Goal: Transaction & Acquisition: Purchase product/service

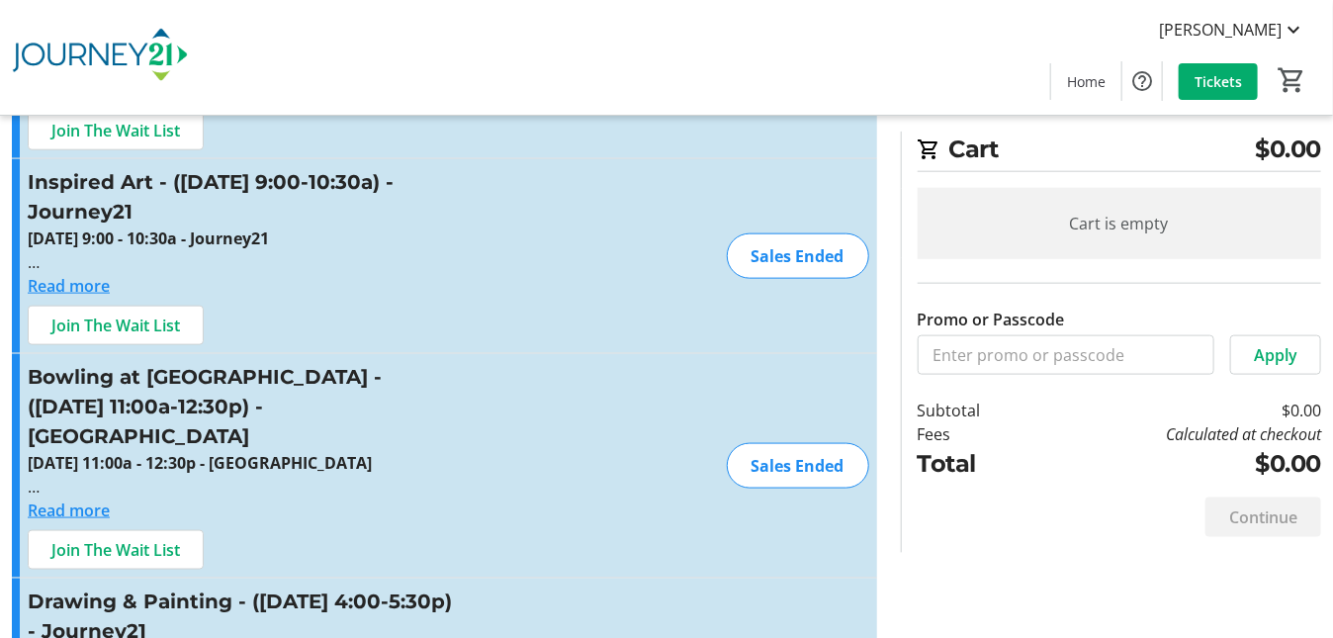
scroll to position [1088, 0]
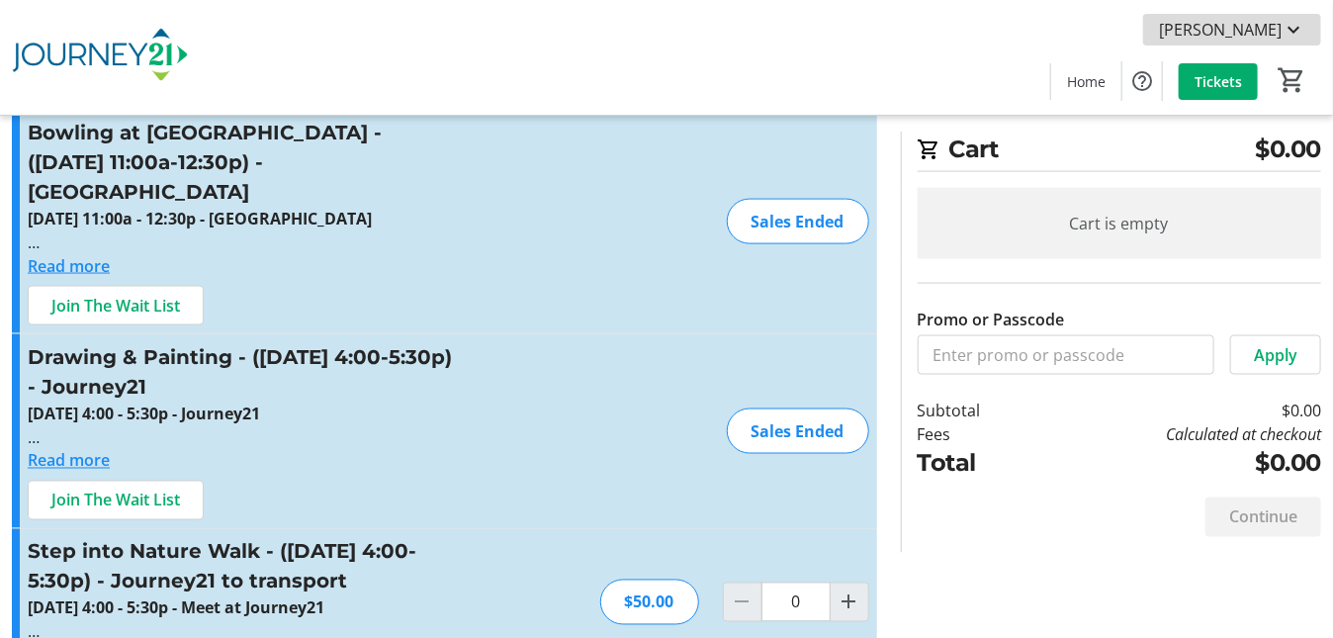
click at [1294, 25] on mat-icon at bounding box center [1294, 30] width 24 height 24
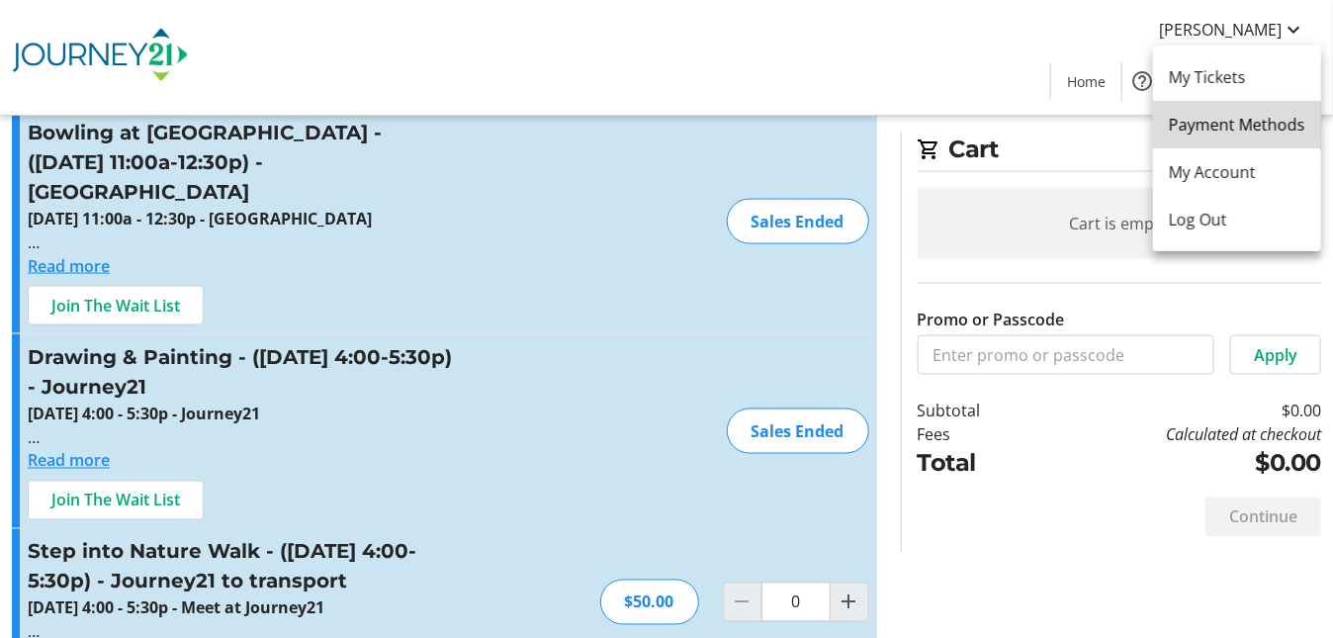
click at [1247, 128] on span "Payment Methods" at bounding box center [1237, 125] width 136 height 24
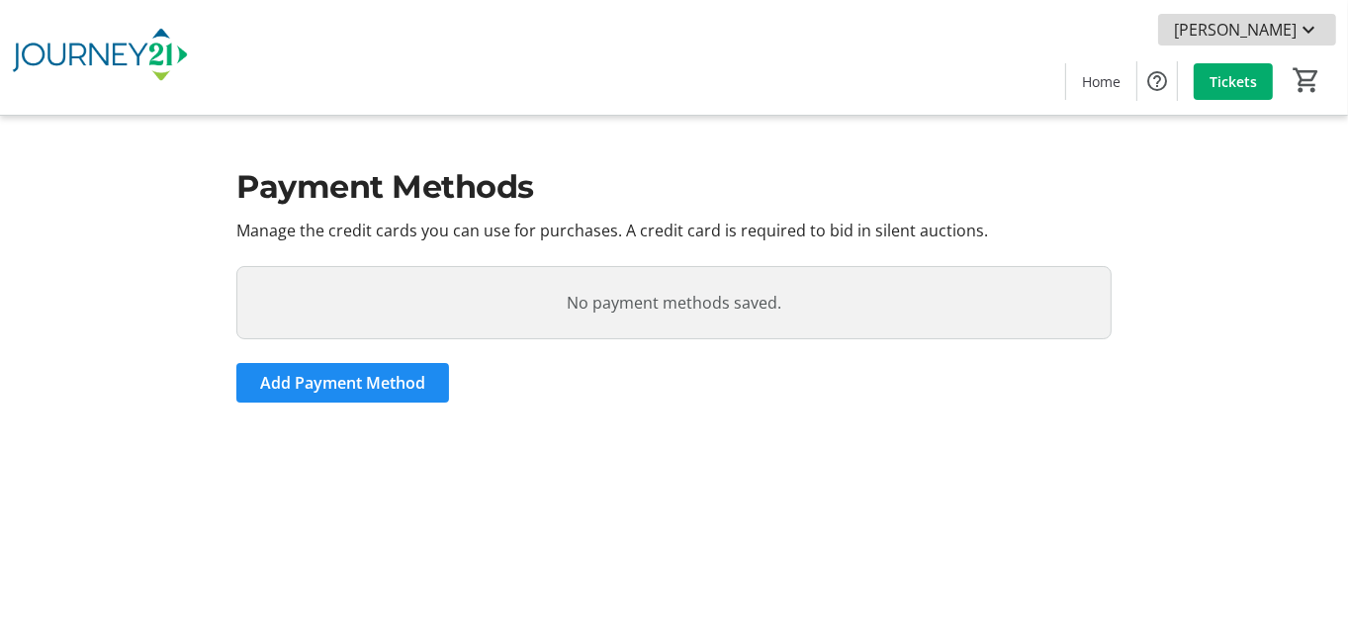
click at [1312, 24] on mat-icon at bounding box center [1309, 30] width 24 height 24
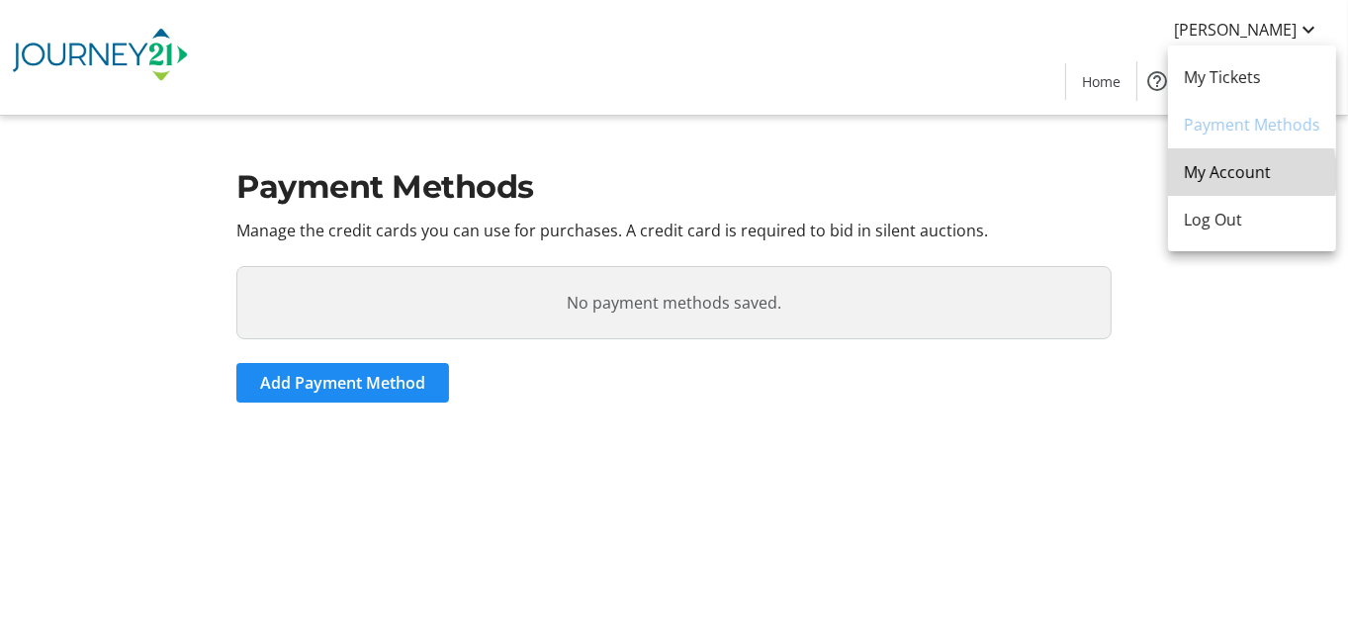
click at [1226, 174] on span "My Account" at bounding box center [1252, 172] width 136 height 24
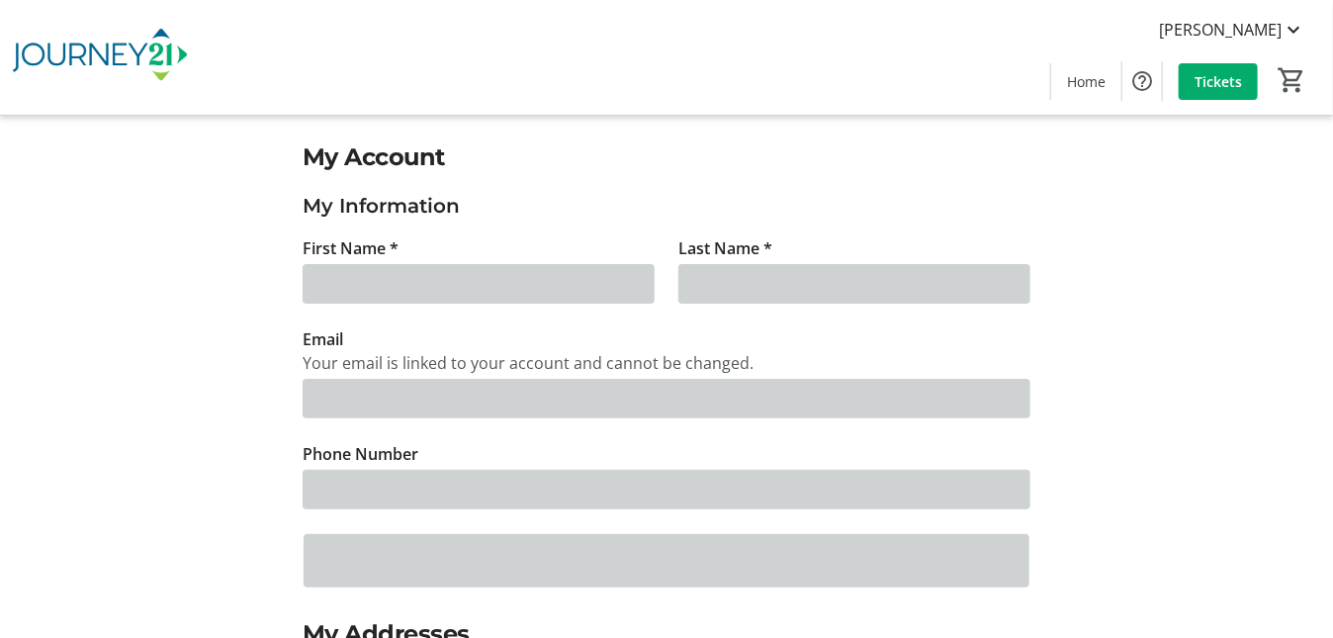
type input "Joshua"
type input "Gorecki"
type input "[EMAIL_ADDRESS][DOMAIN_NAME]"
type input "[PHONE_NUMBER]"
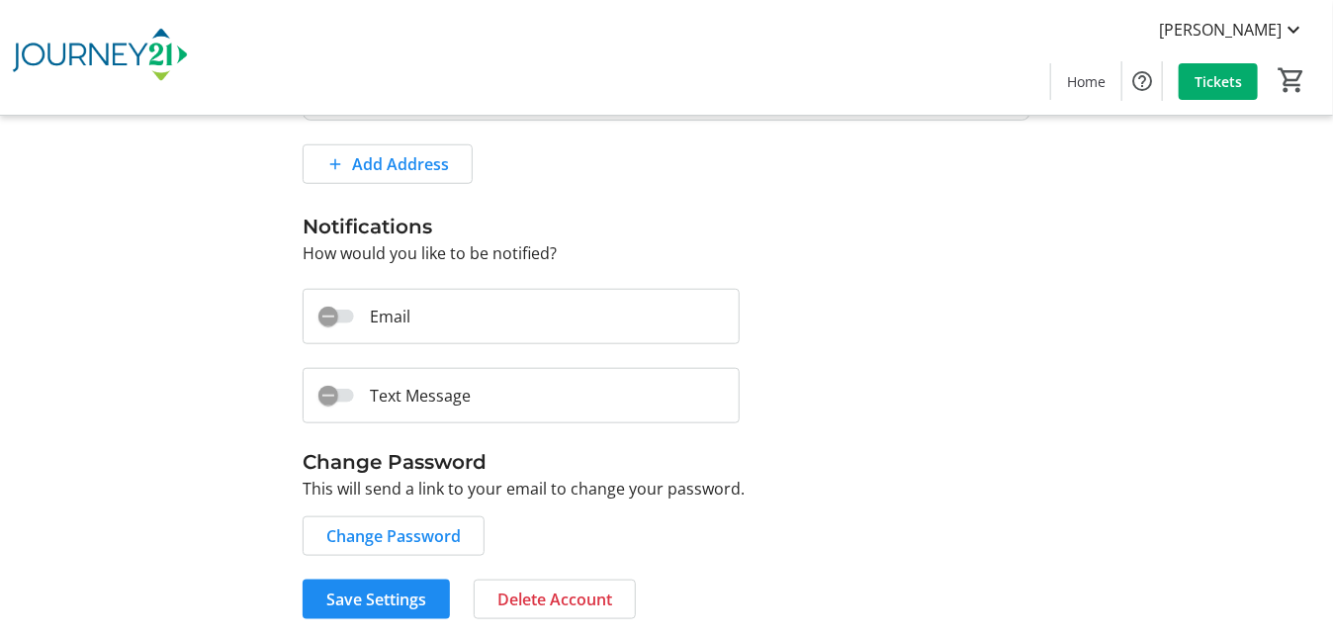
scroll to position [232, 0]
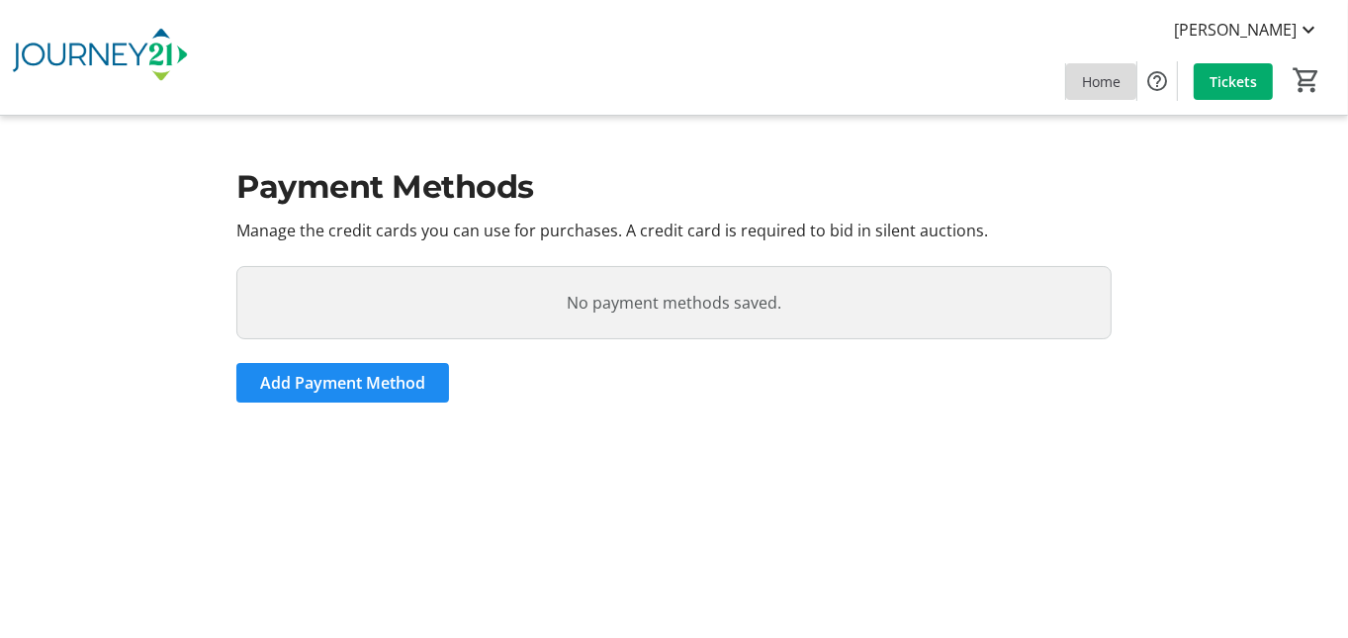
click at [1104, 80] on span "Home" at bounding box center [1101, 81] width 39 height 21
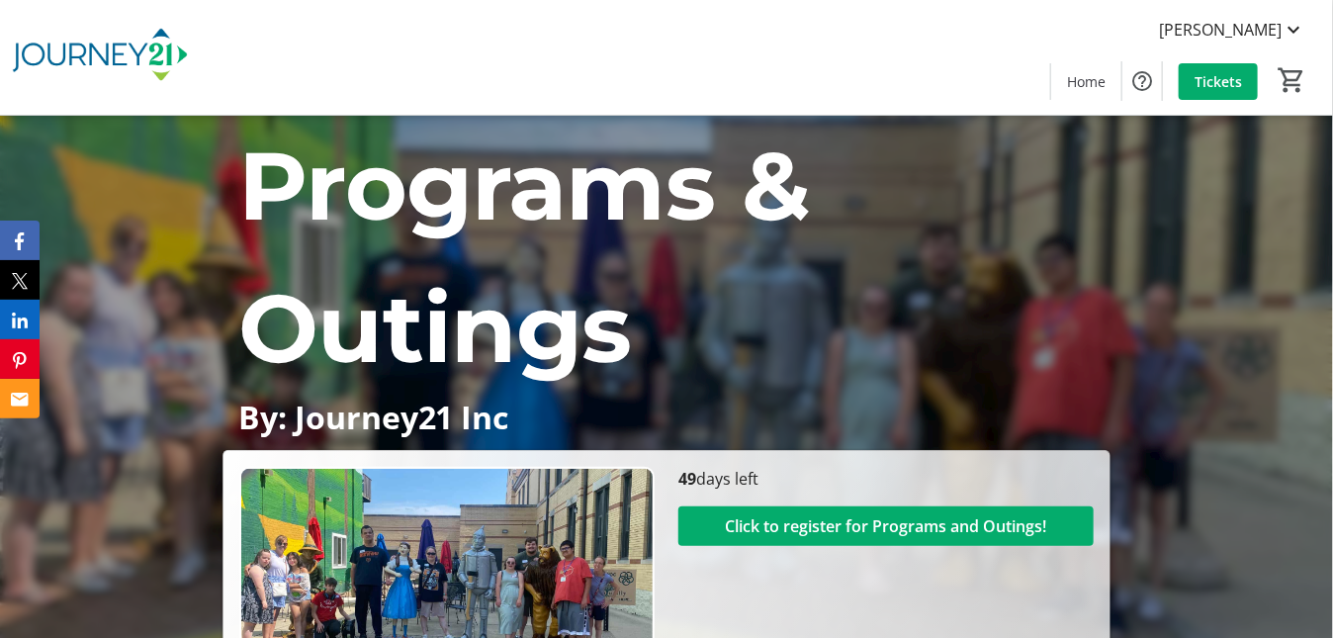
scroll to position [98, 0]
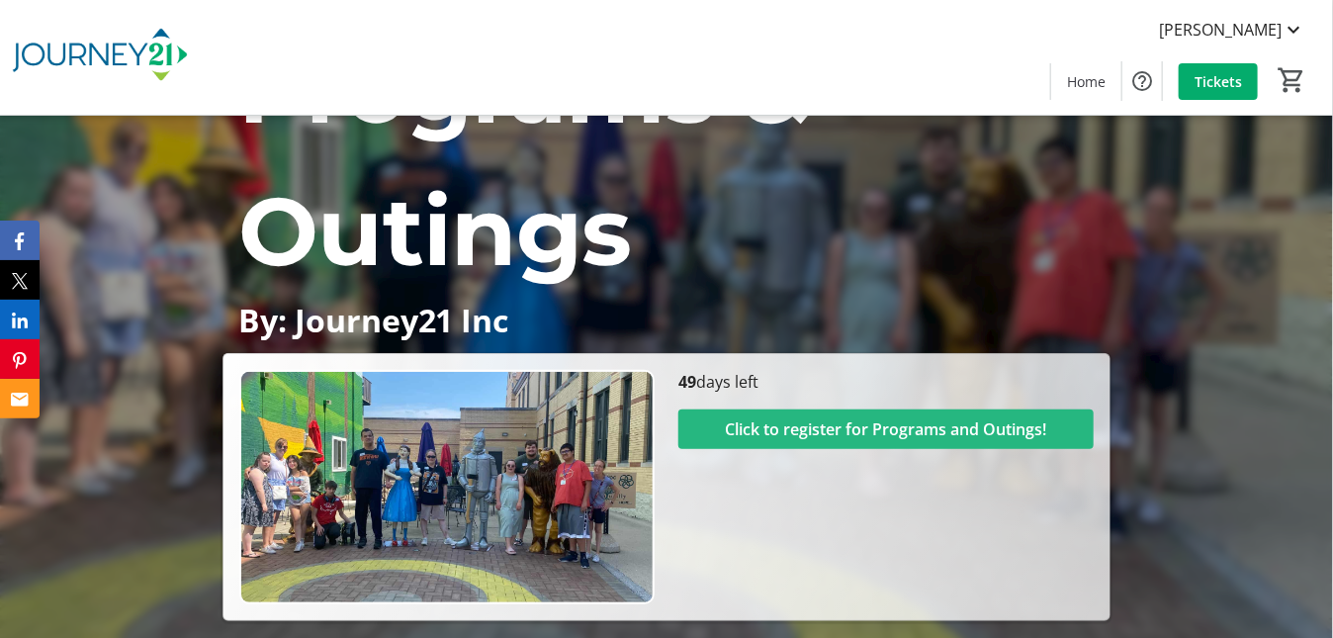
click at [849, 429] on span "Click to register for Programs and Outings!" at bounding box center [886, 429] width 321 height 24
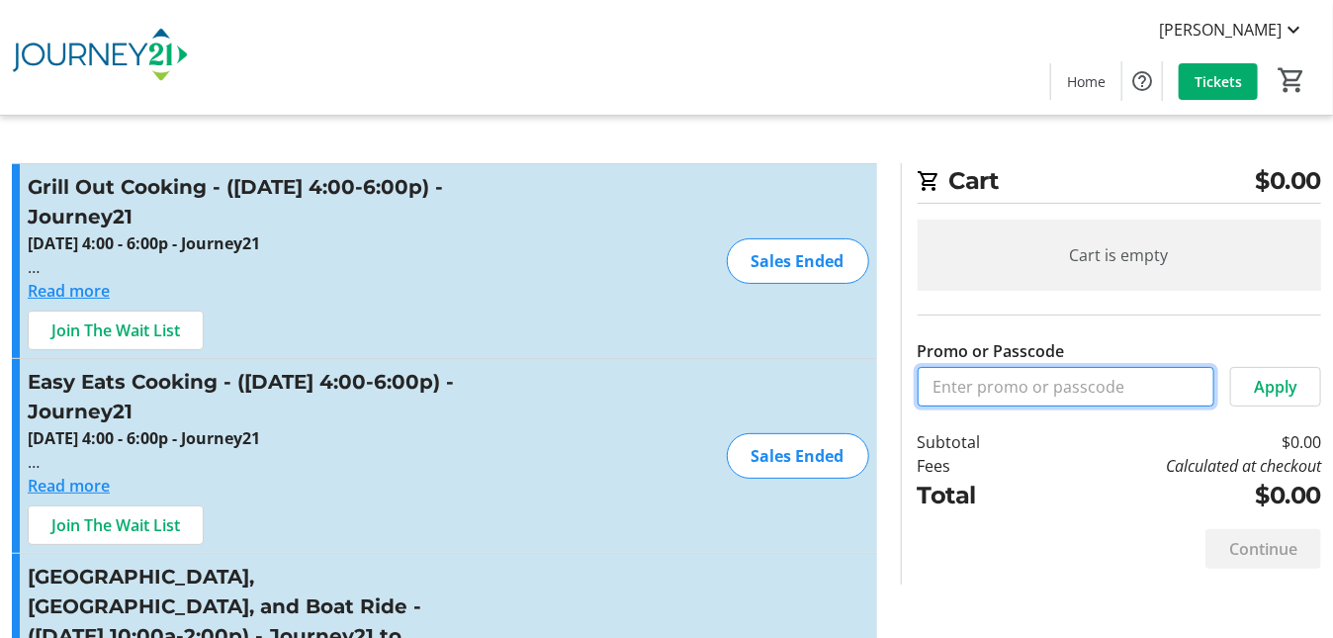
click at [1097, 385] on input "Promo or Passcode" at bounding box center [1066, 387] width 297 height 40
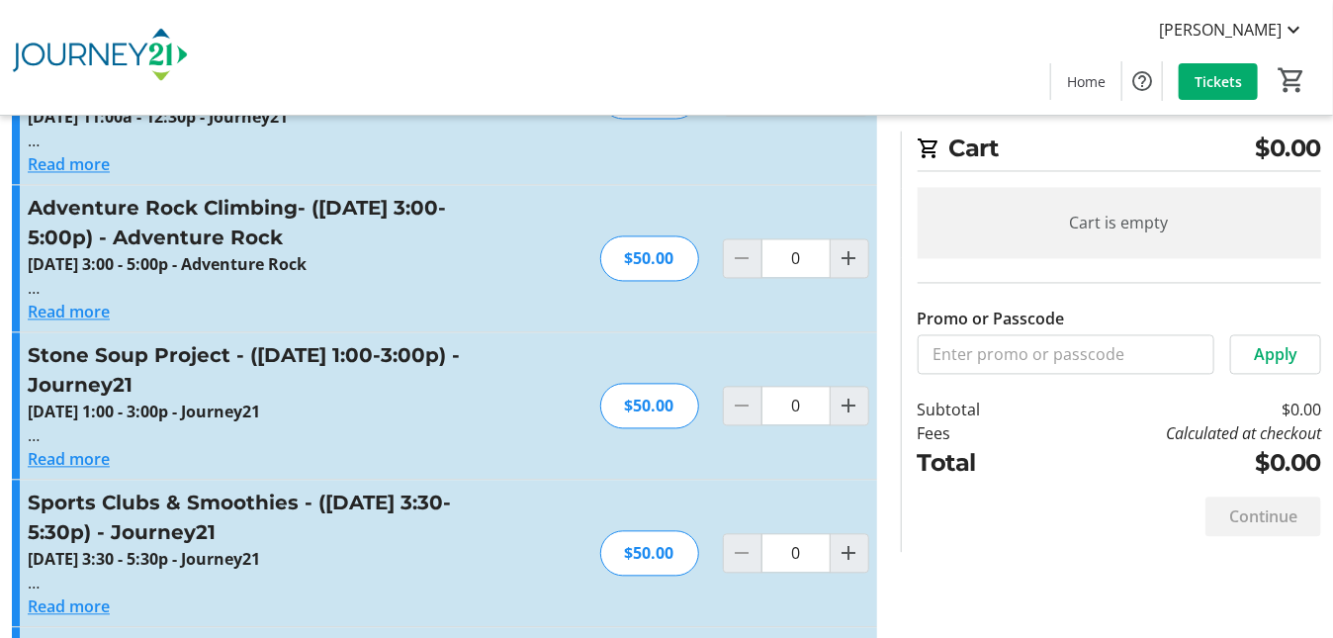
scroll to position [4748, 0]
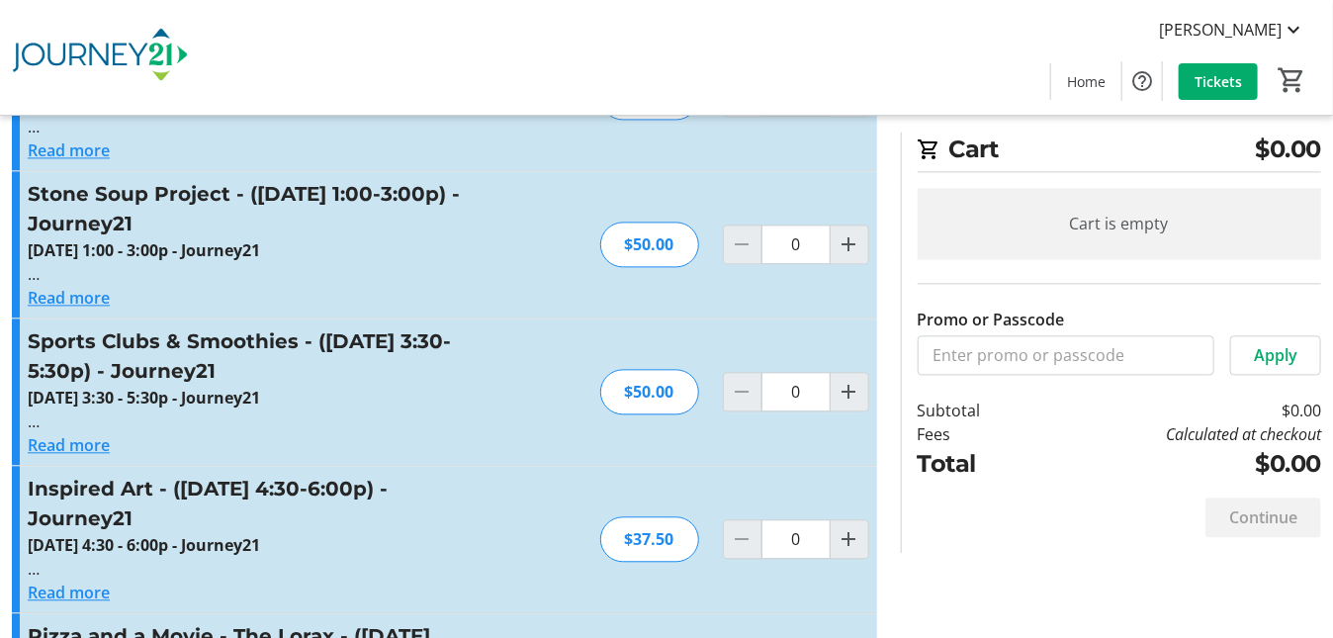
click at [170, 57] on img at bounding box center [100, 57] width 176 height 99
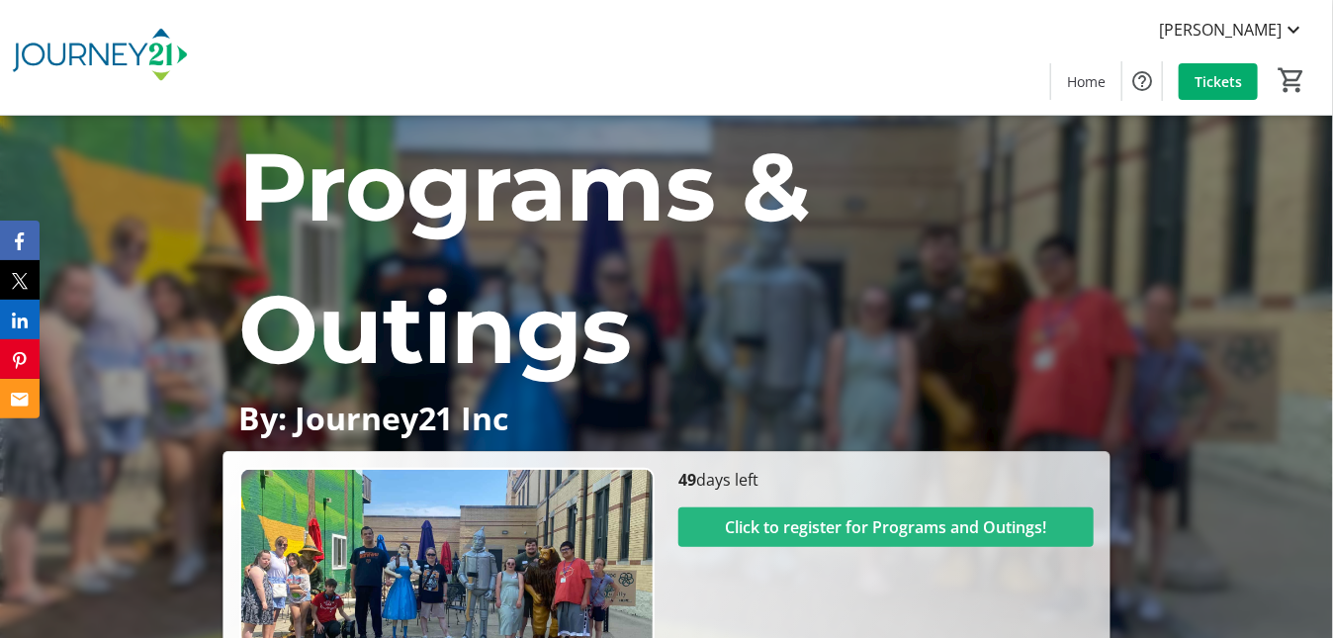
click at [847, 524] on span "Click to register for Programs and Outings!" at bounding box center [886, 527] width 321 height 24
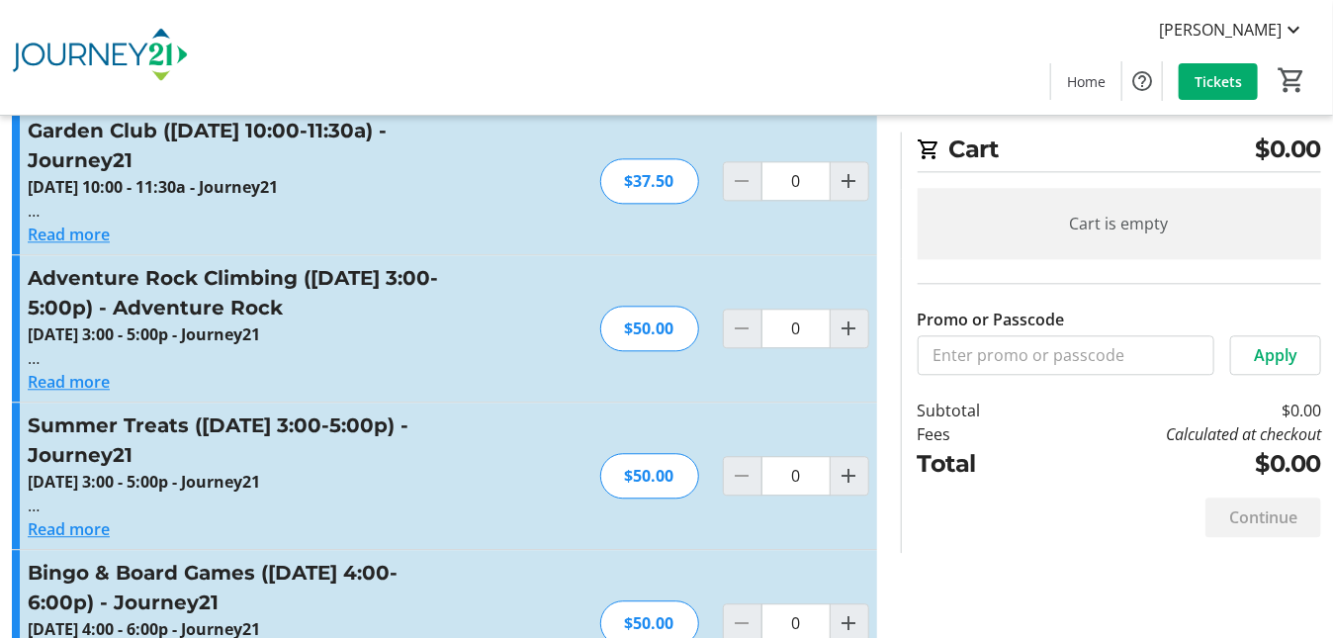
scroll to position [1879, 0]
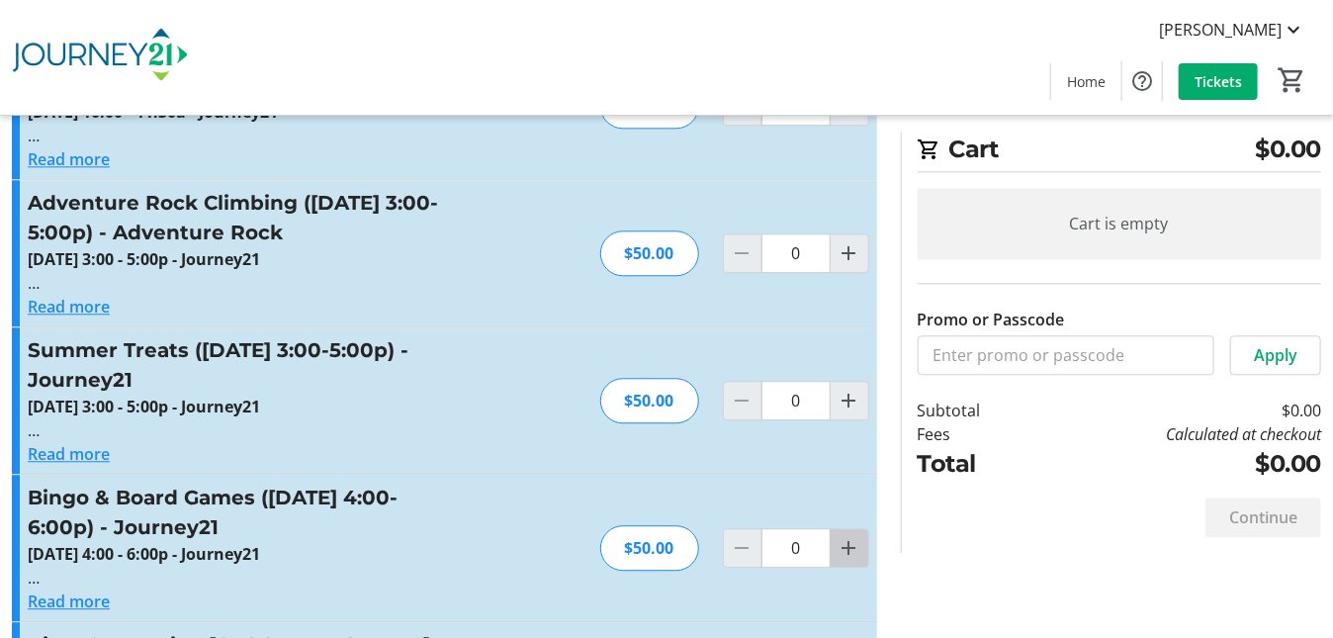
click at [856, 536] on mat-icon "Increment by one" at bounding box center [850, 548] width 24 height 24
type input "1"
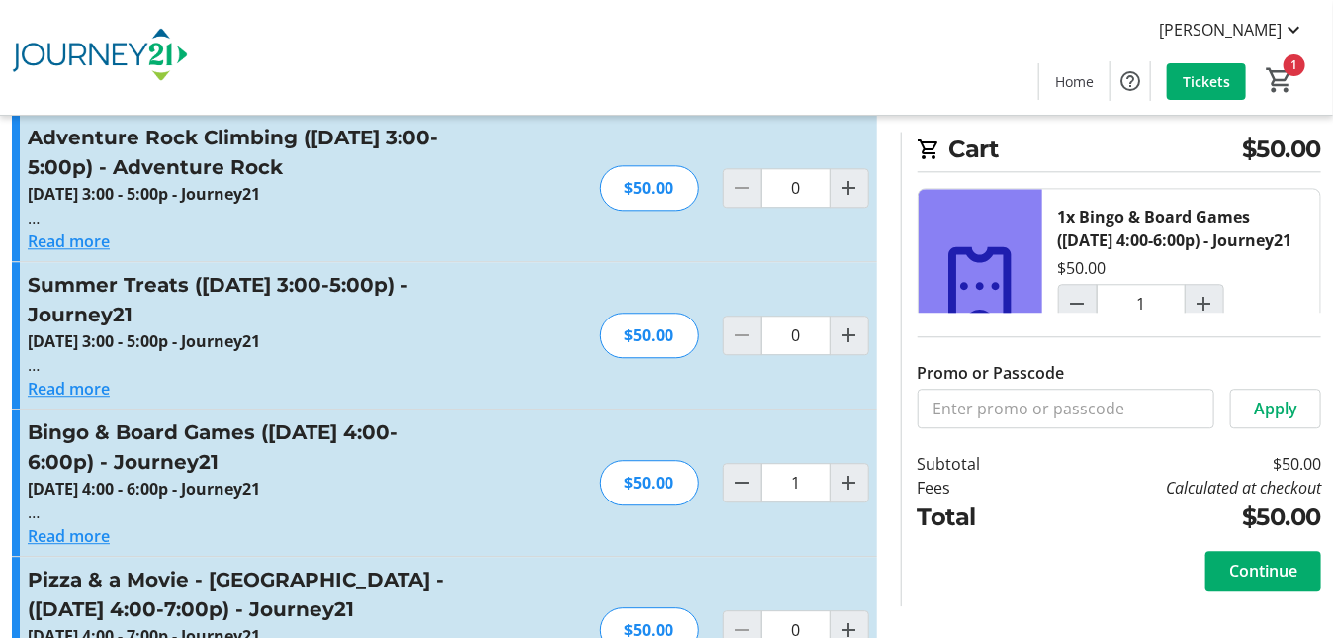
scroll to position [1977, 0]
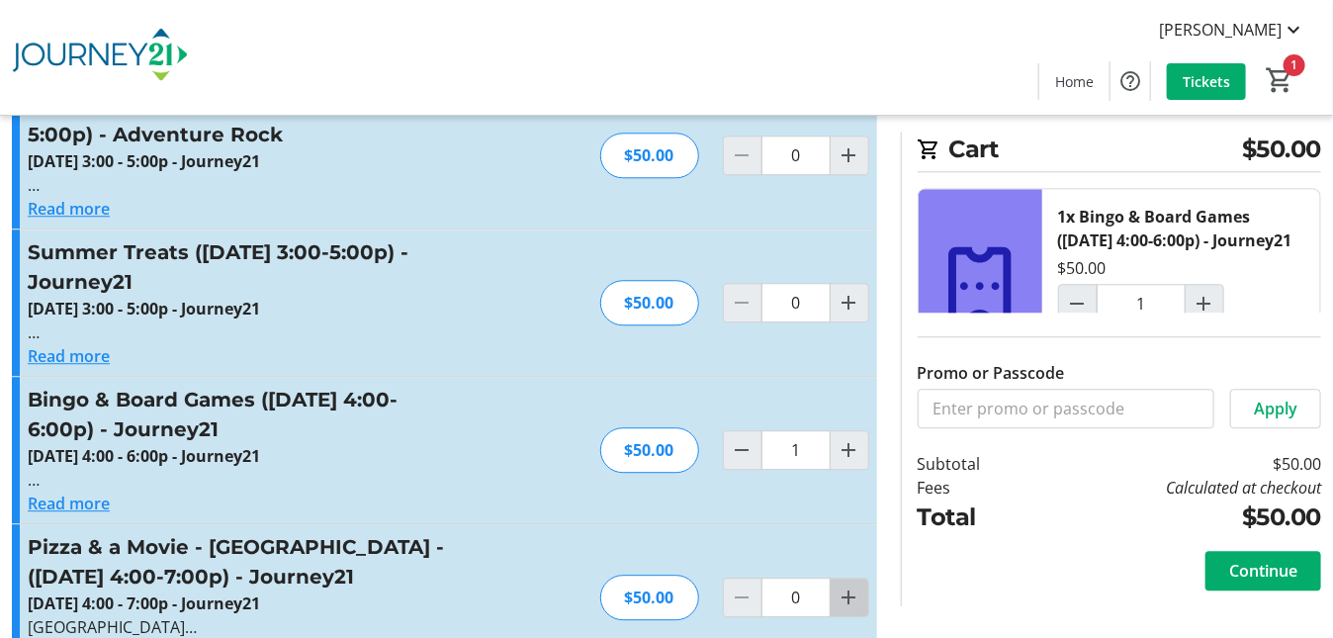
click at [849, 586] on mat-icon "Increment by one" at bounding box center [850, 598] width 24 height 24
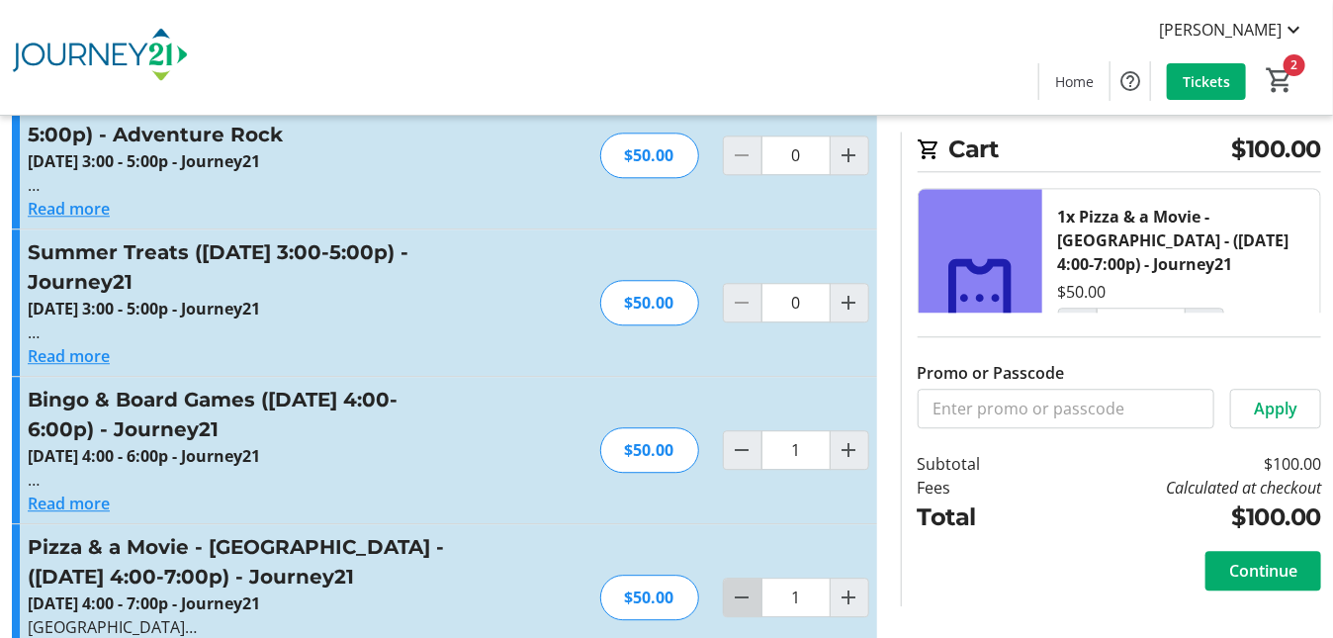
click at [745, 586] on mat-icon "Decrement by one" at bounding box center [743, 598] width 24 height 24
type input "0"
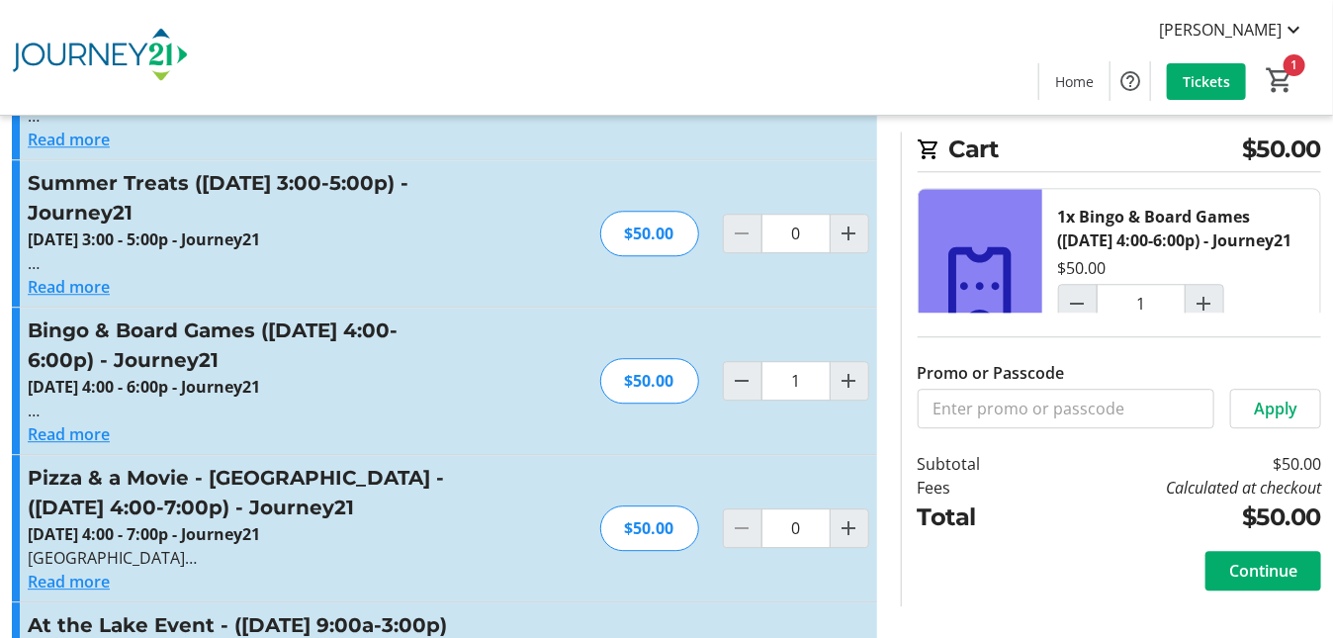
scroll to position [2077, 0]
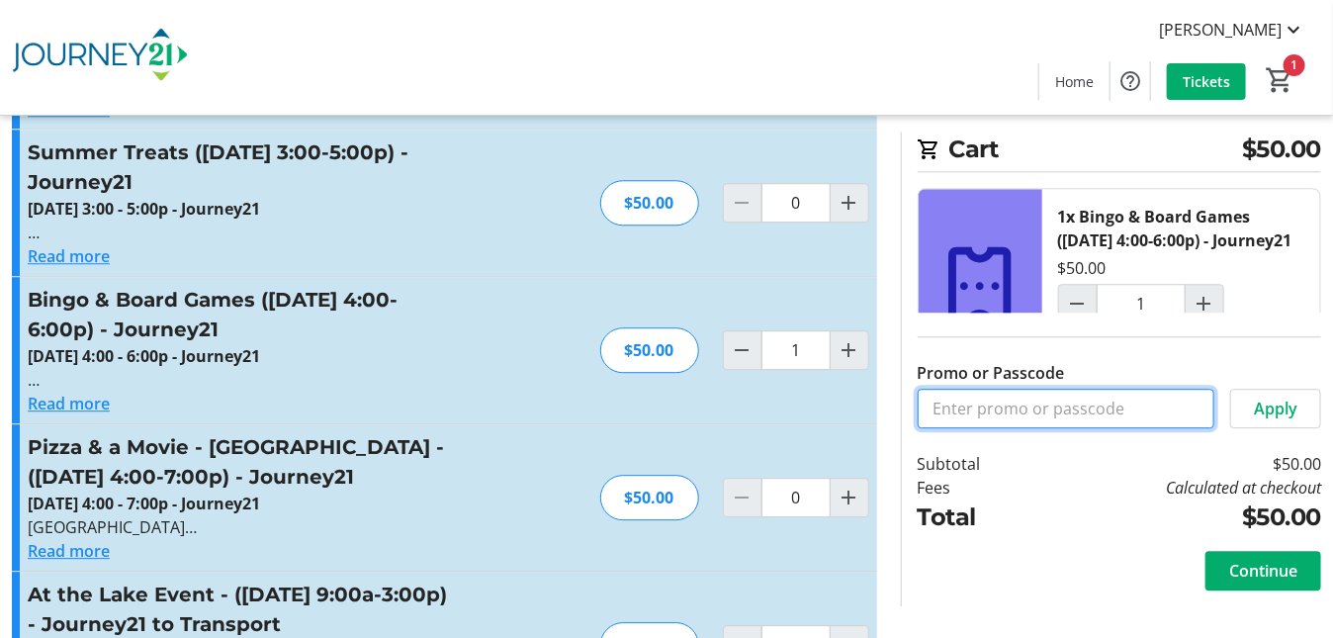
click at [963, 402] on input "Promo or Passcode" at bounding box center [1066, 409] width 297 height 40
type input "WWCYL35"
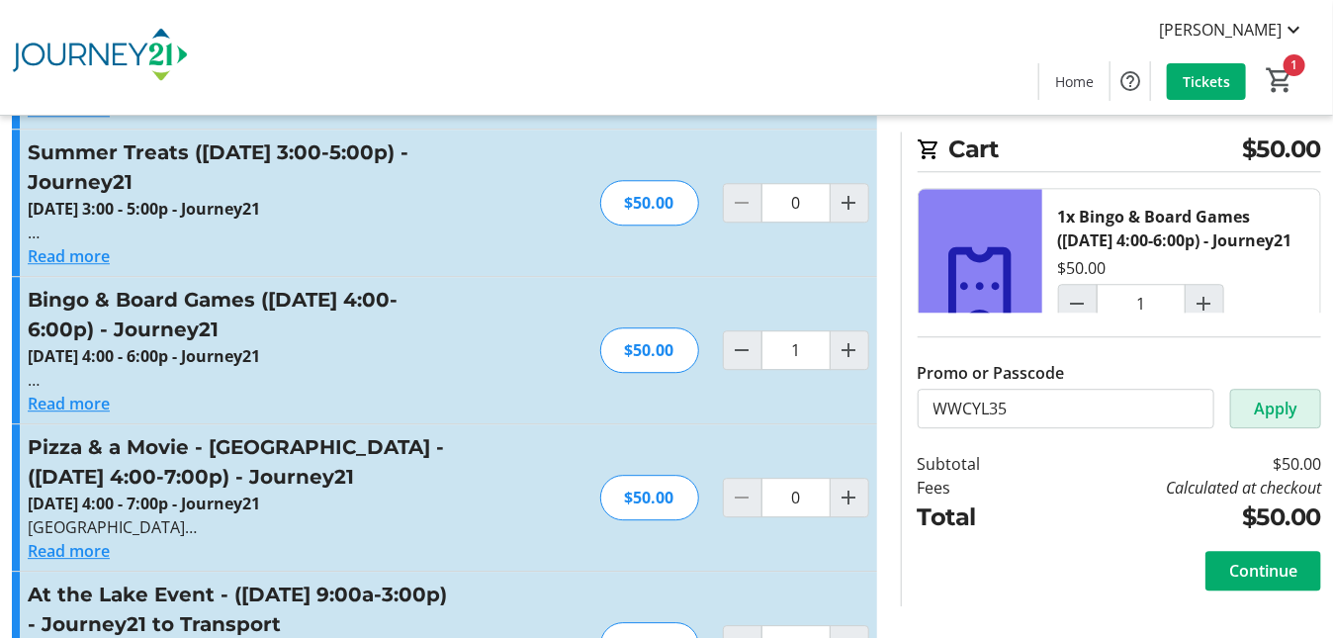
click at [1283, 407] on span "Apply" at bounding box center [1276, 409] width 44 height 24
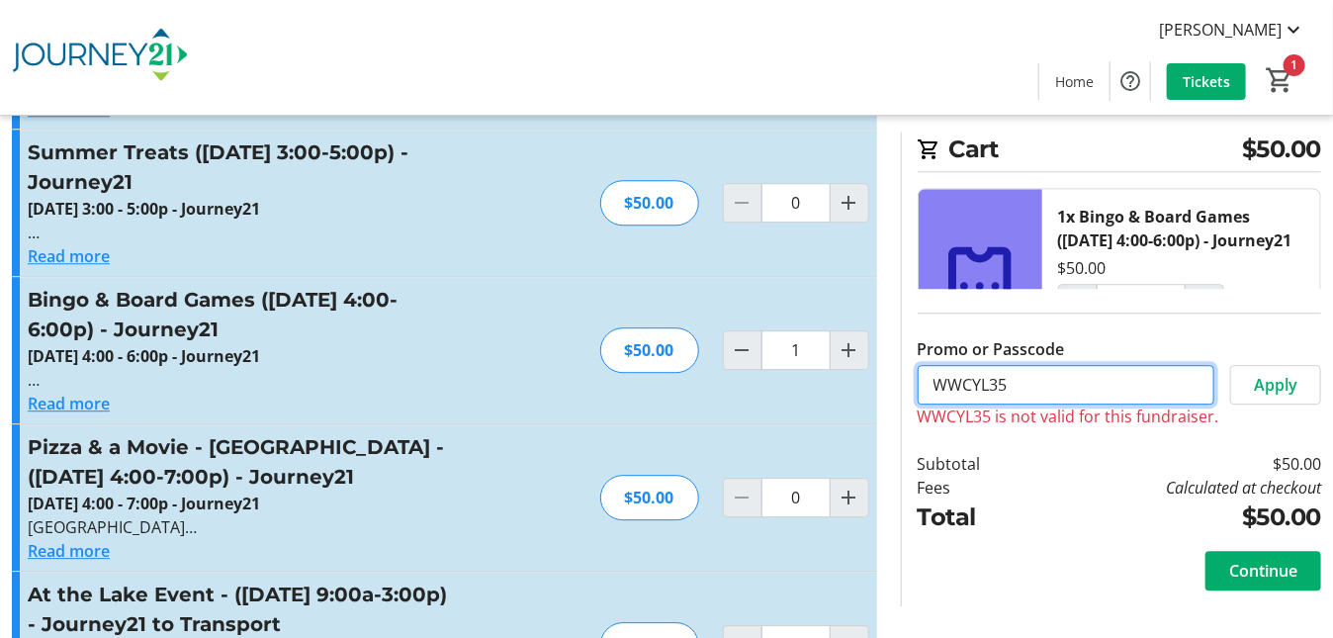
drag, startPoint x: 1039, startPoint y: 388, endPoint x: 904, endPoint y: 375, distance: 135.1
click at [904, 375] on div "Cart $50.00 1x Bingo & Board Games (August 20 - 4:00-6:00p) - Journey21 $50.00 …" at bounding box center [1111, 369] width 420 height 475
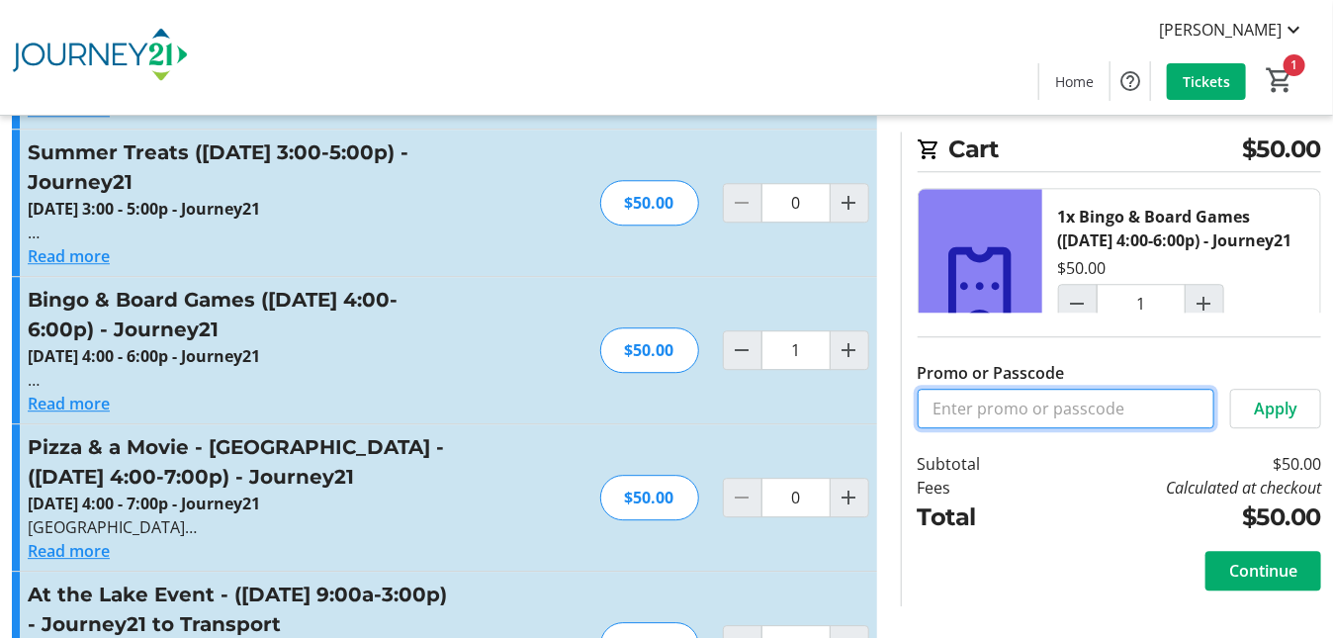
click at [988, 408] on input "Promo or Passcode" at bounding box center [1066, 409] width 297 height 40
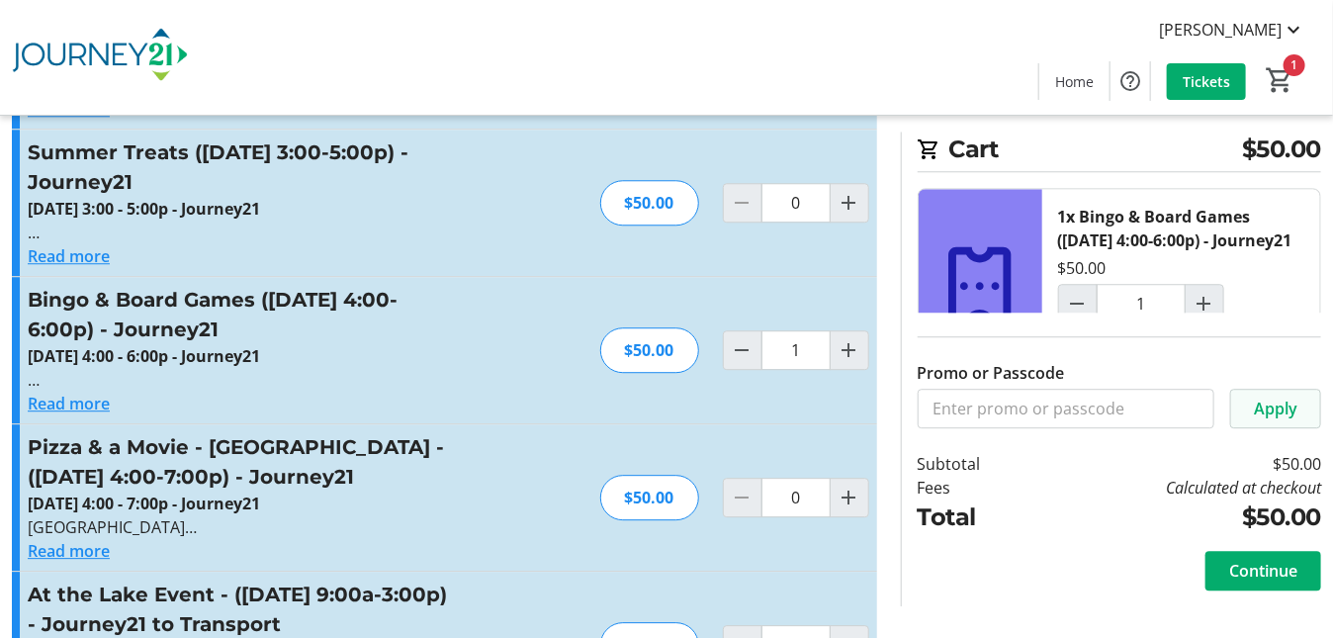
drag, startPoint x: 1288, startPoint y: 348, endPoint x: 1295, endPoint y: 396, distance: 48.0
click at [1288, 347] on div "Promo or Passcode Apply" at bounding box center [1120, 371] width 404 height 116
click at [1279, 578] on span "Continue" at bounding box center [1263, 571] width 68 height 24
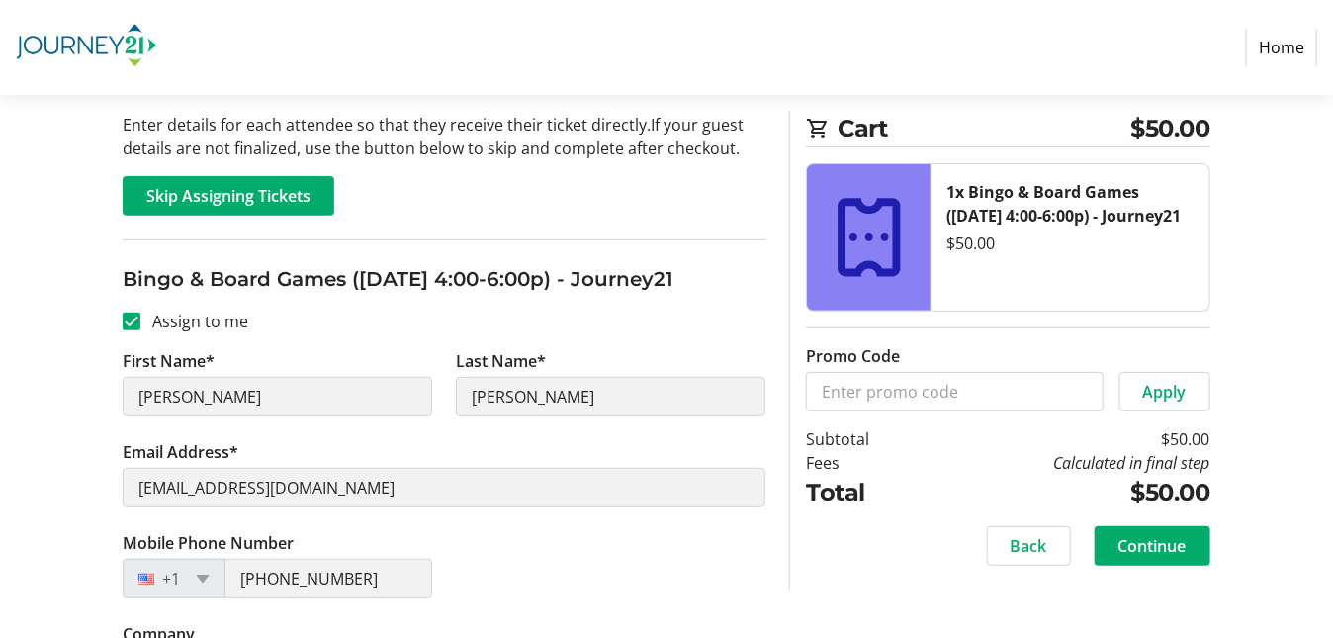
scroll to position [270, 0]
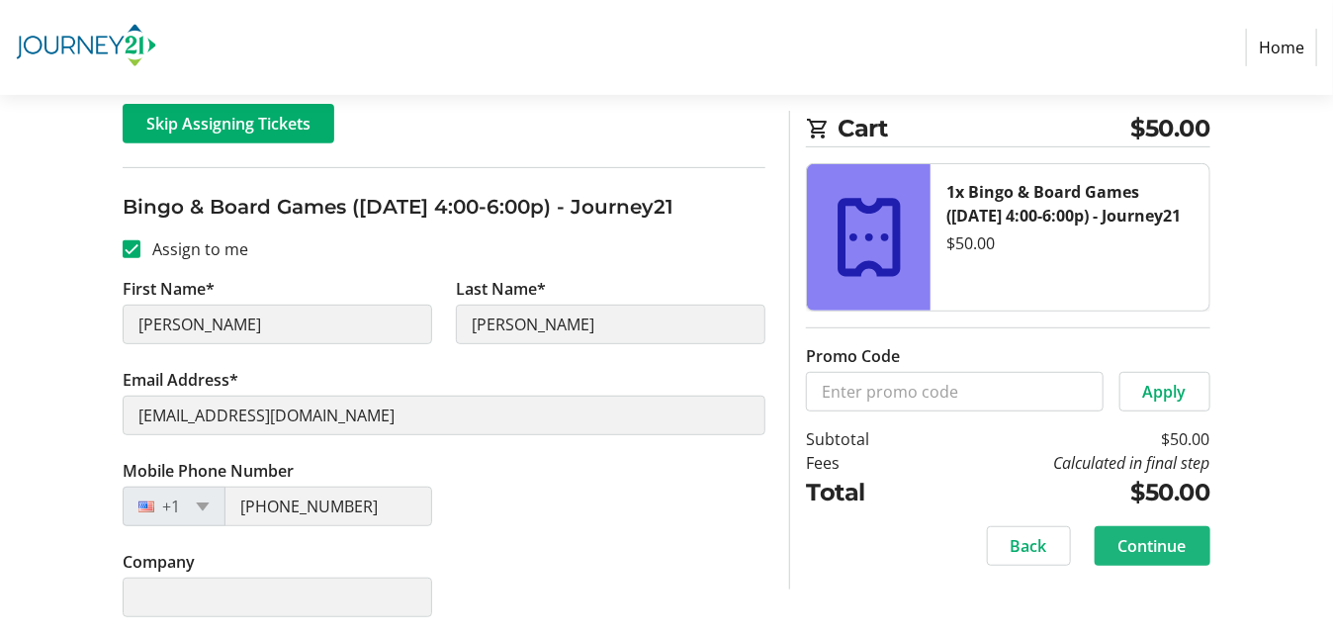
click at [1163, 531] on button "Continue" at bounding box center [1153, 546] width 116 height 40
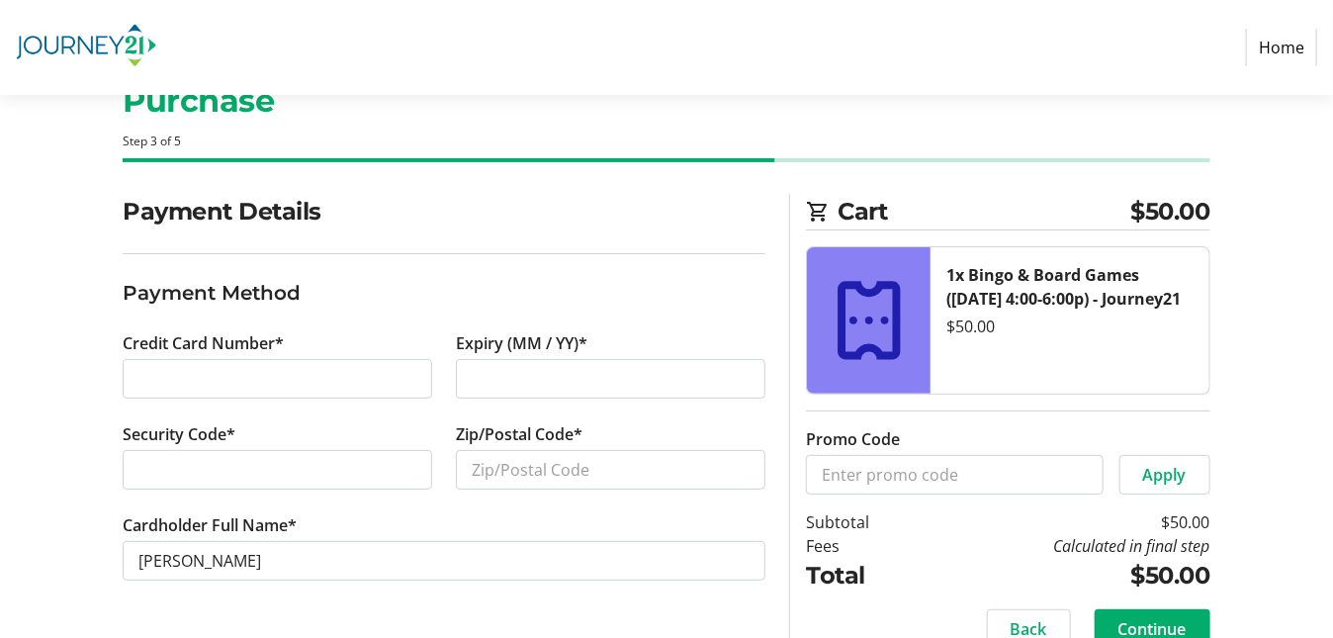
scroll to position [98, 0]
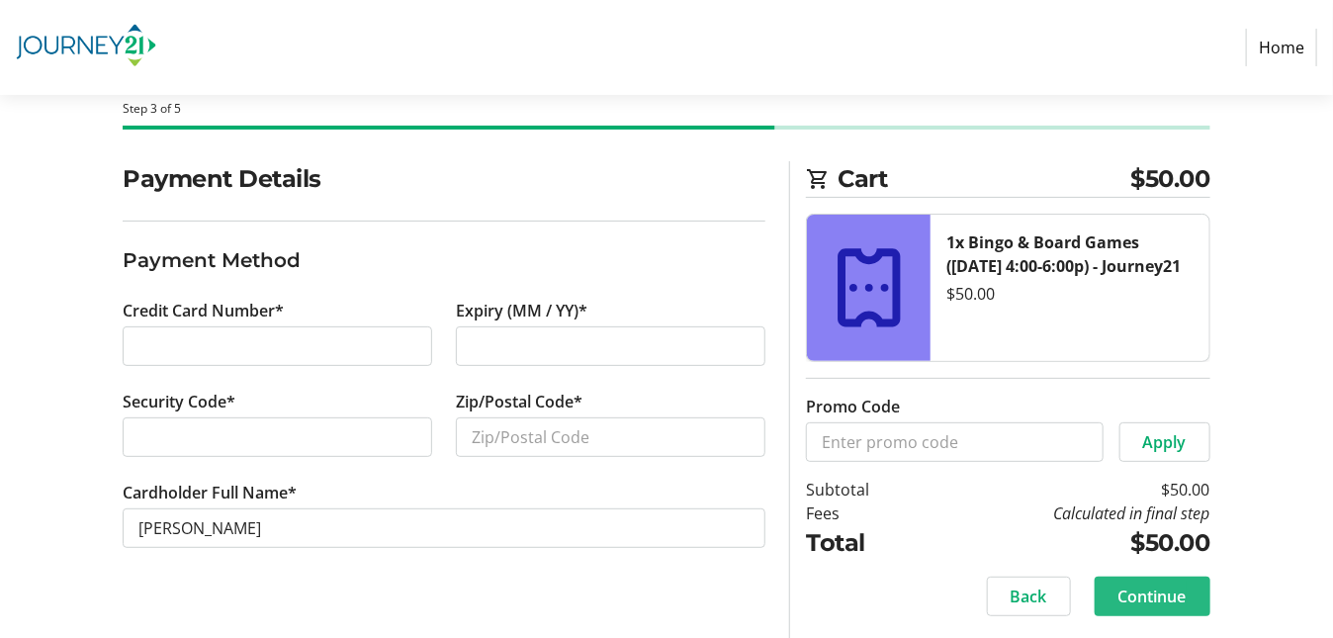
click at [1169, 589] on span "Continue" at bounding box center [1153, 597] width 68 height 24
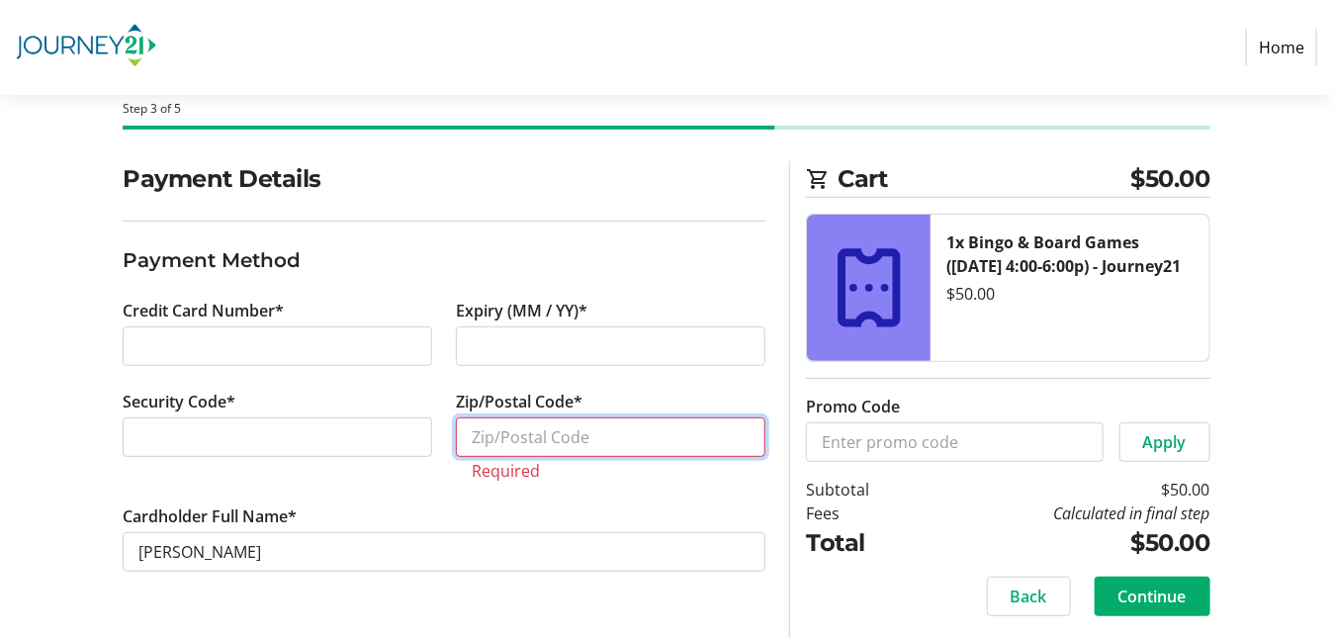
click at [509, 436] on input "Zip/Postal Code*" at bounding box center [611, 437] width 310 height 40
type input "53066"
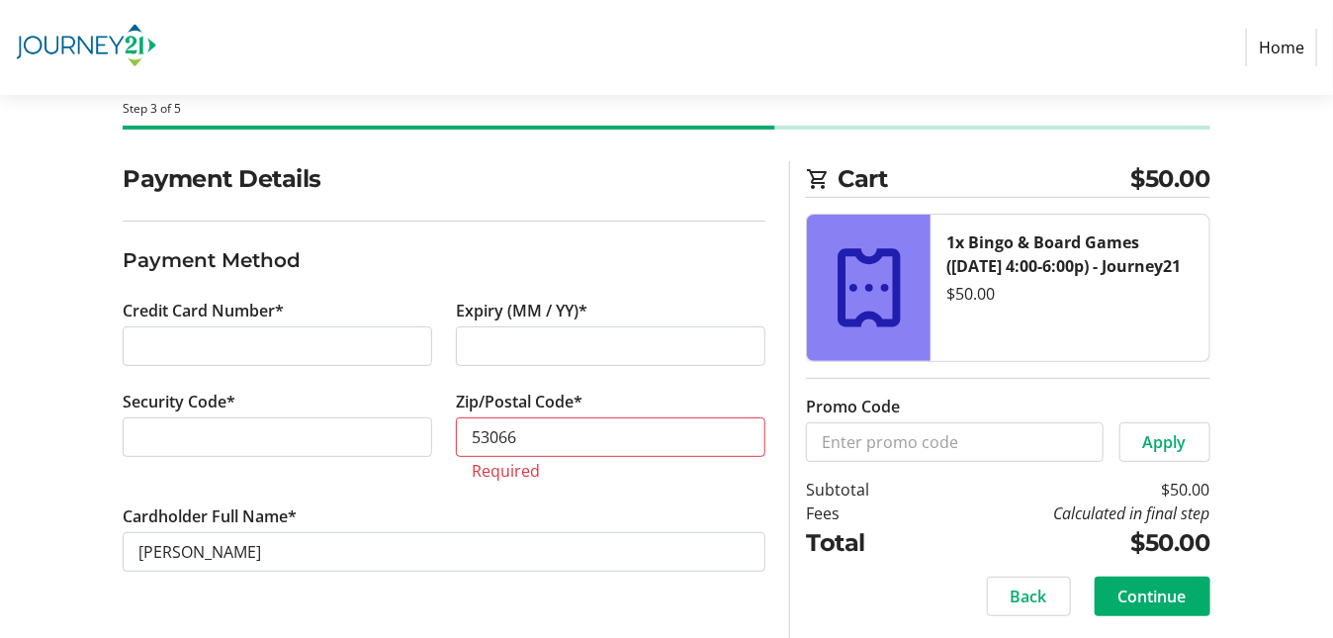
type input "0"
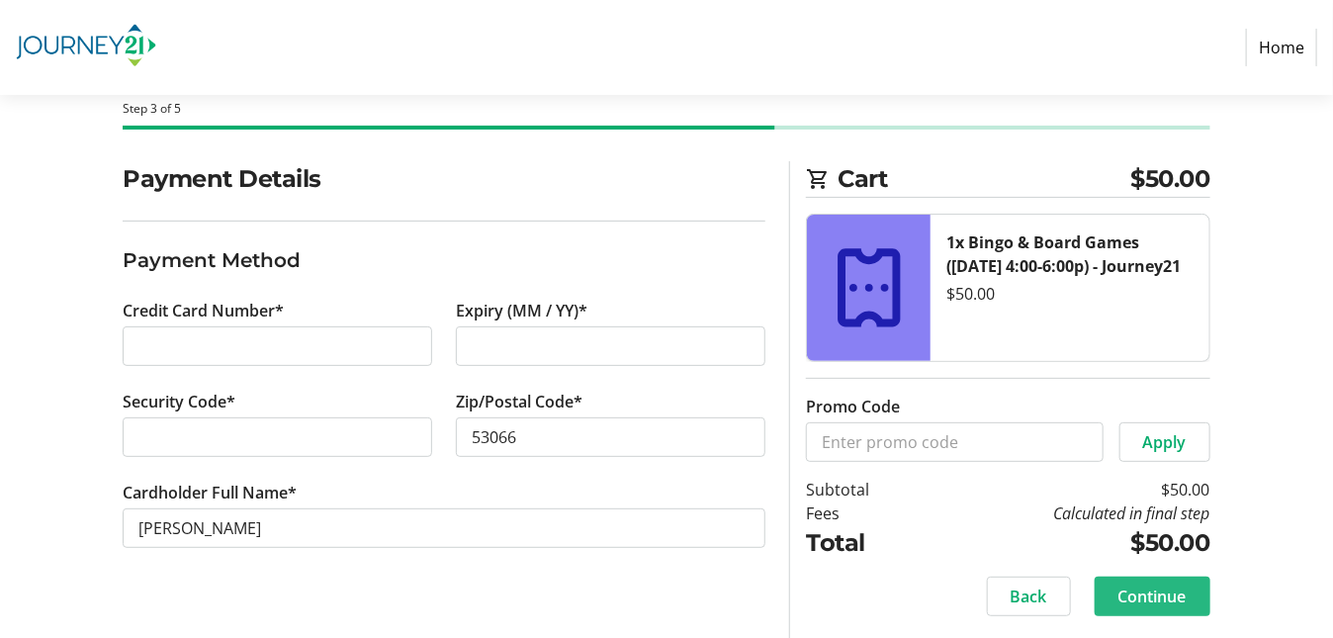
click at [1175, 596] on span "Continue" at bounding box center [1153, 597] width 68 height 24
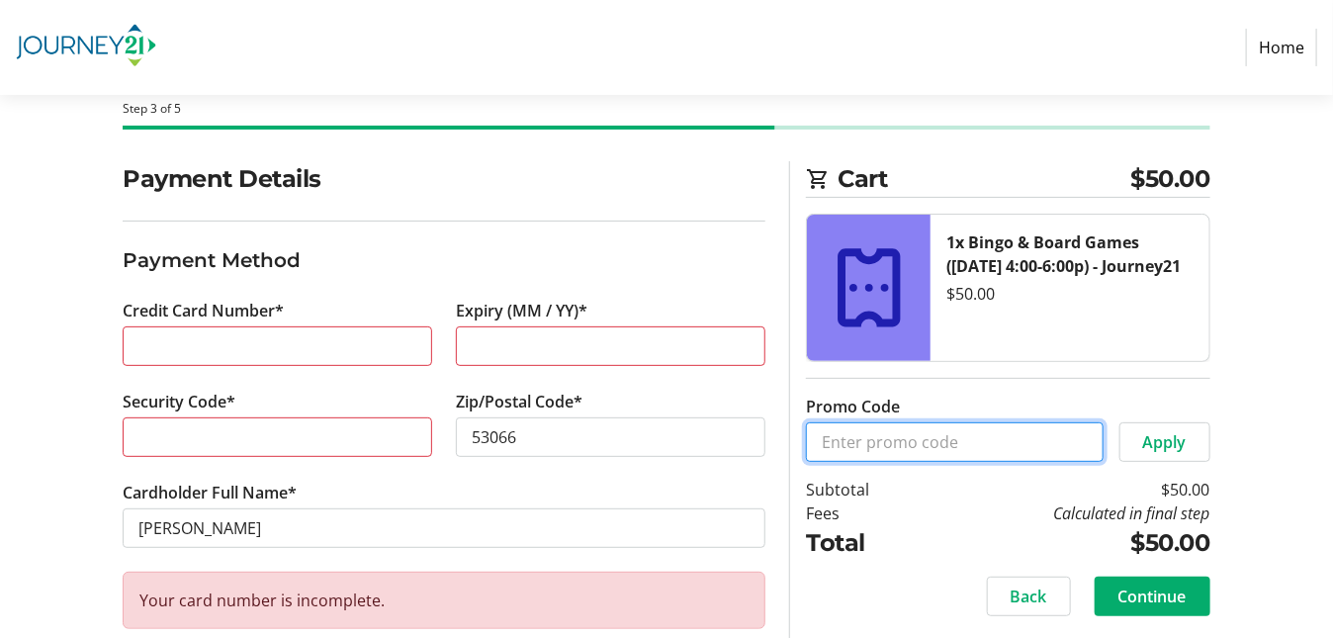
click at [903, 444] on input "Promo Code" at bounding box center [954, 442] width 297 height 40
type input "MCW"
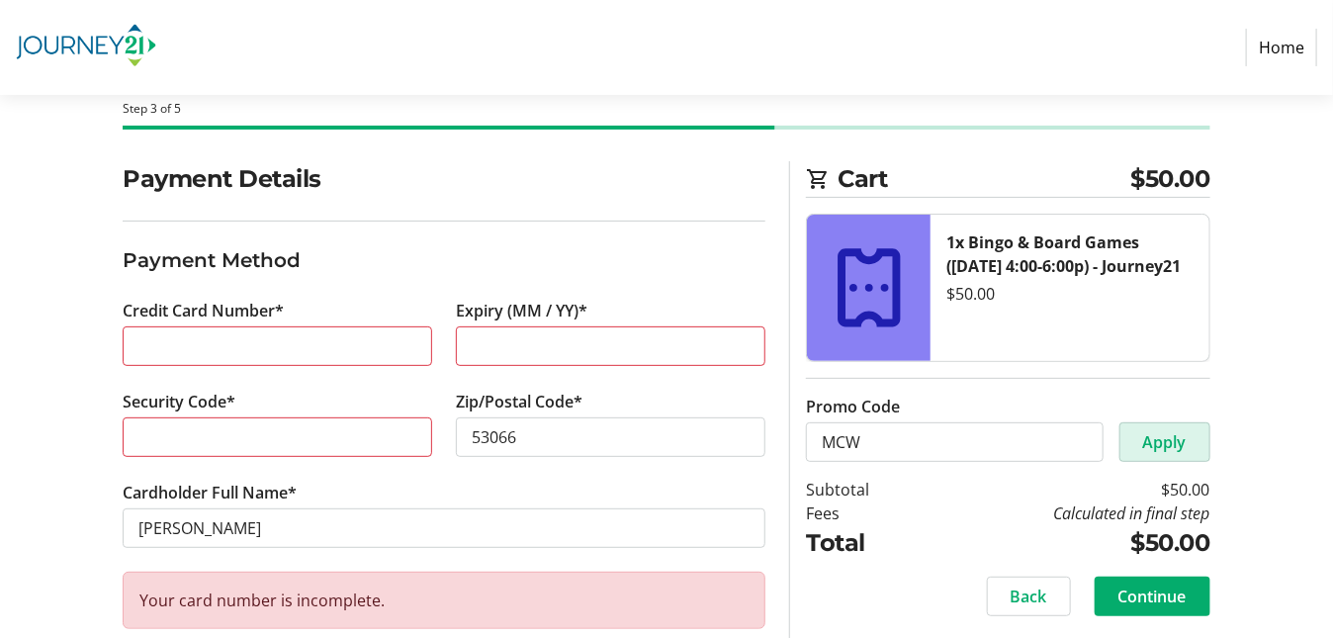
click at [1172, 432] on span "Apply" at bounding box center [1165, 442] width 44 height 24
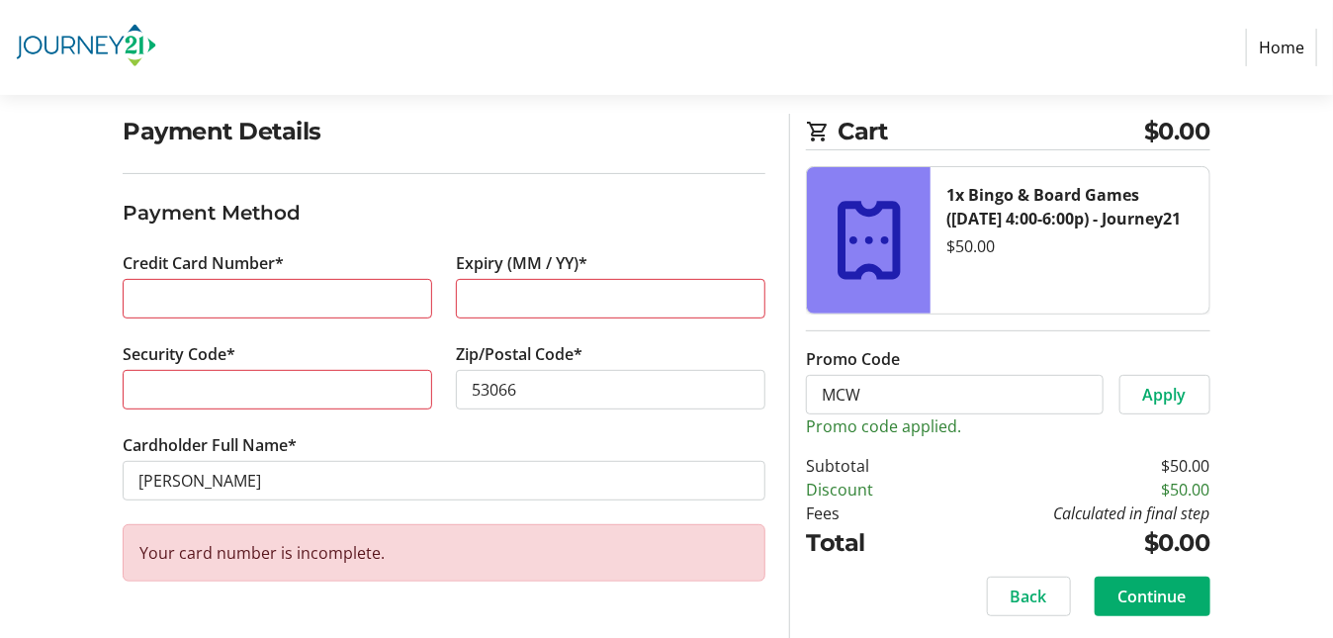
scroll to position [126, 0]
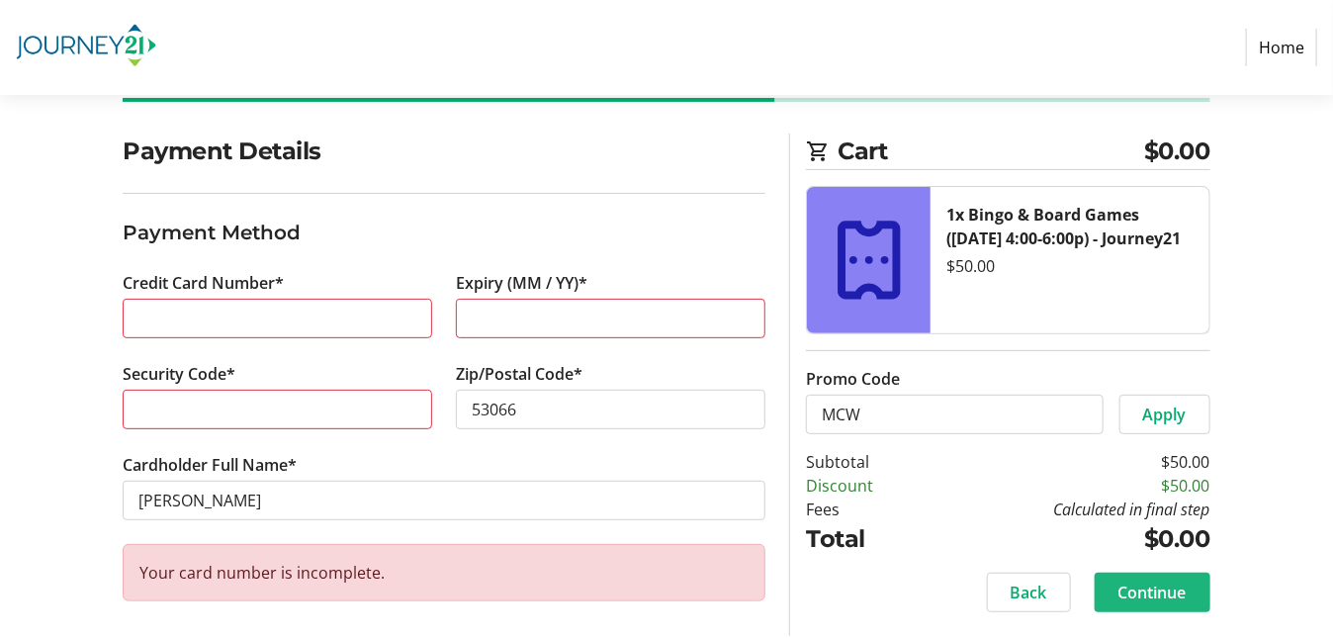
click at [1164, 586] on span "Continue" at bounding box center [1153, 593] width 68 height 24
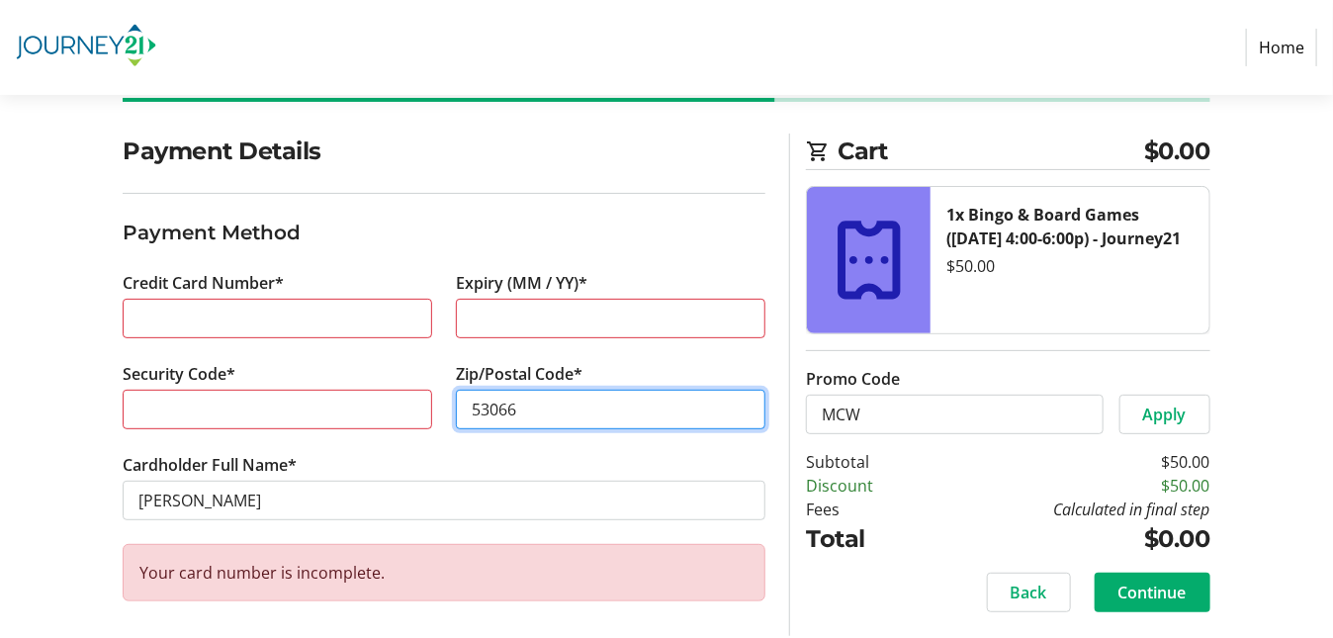
drag, startPoint x: 552, startPoint y: 405, endPoint x: 449, endPoint y: 412, distance: 103.2
click at [440, 407] on div "Credit Card Number* Expiry (MM / YY)* 0 Security Code* Zip/Postal Code* 53066 C…" at bounding box center [444, 407] width 667 height 273
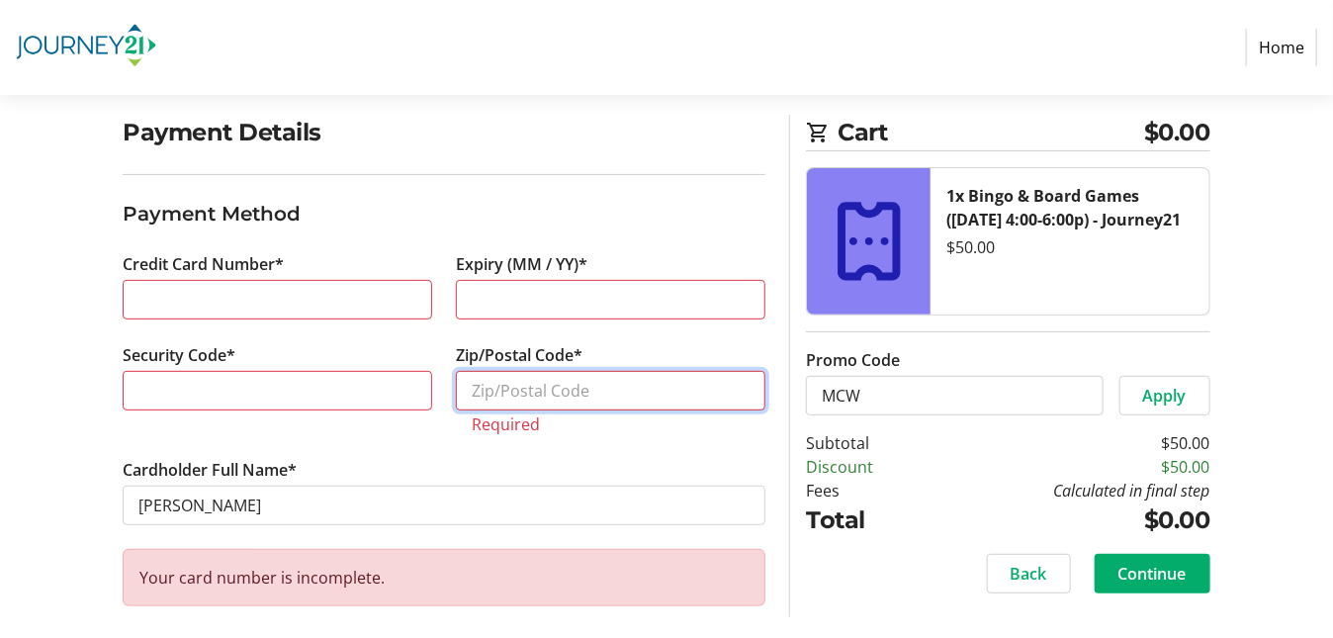
scroll to position [150, 0]
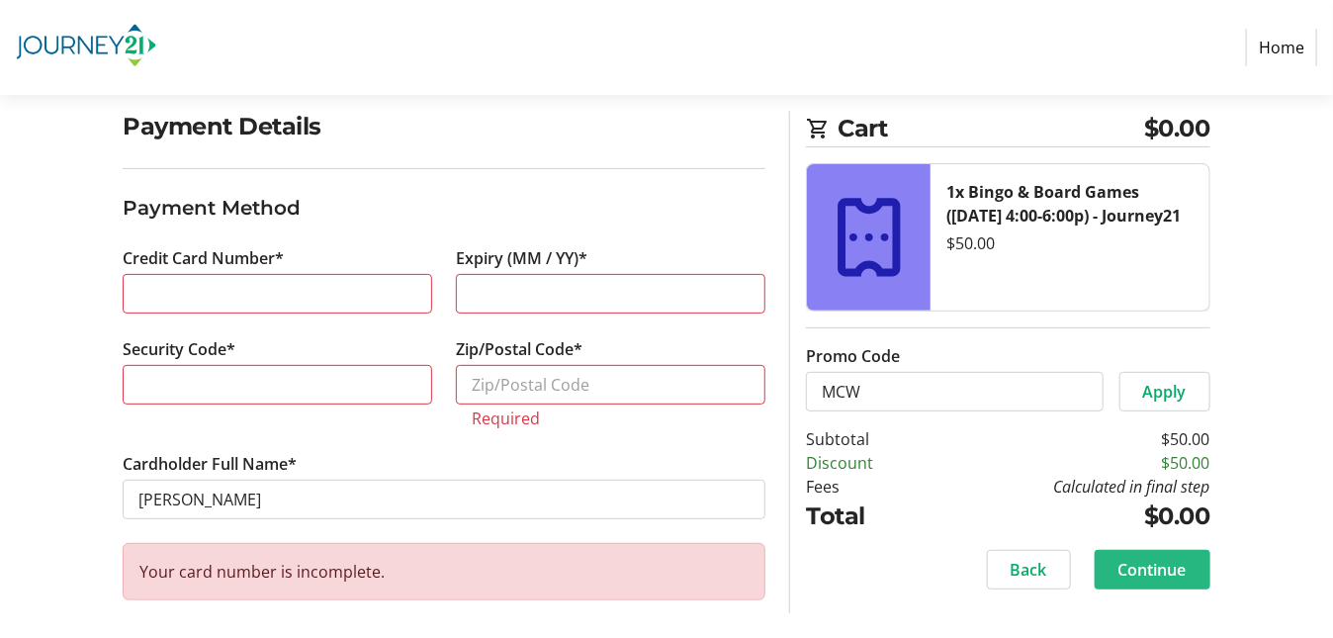
click at [1130, 561] on span "Continue" at bounding box center [1153, 570] width 68 height 24
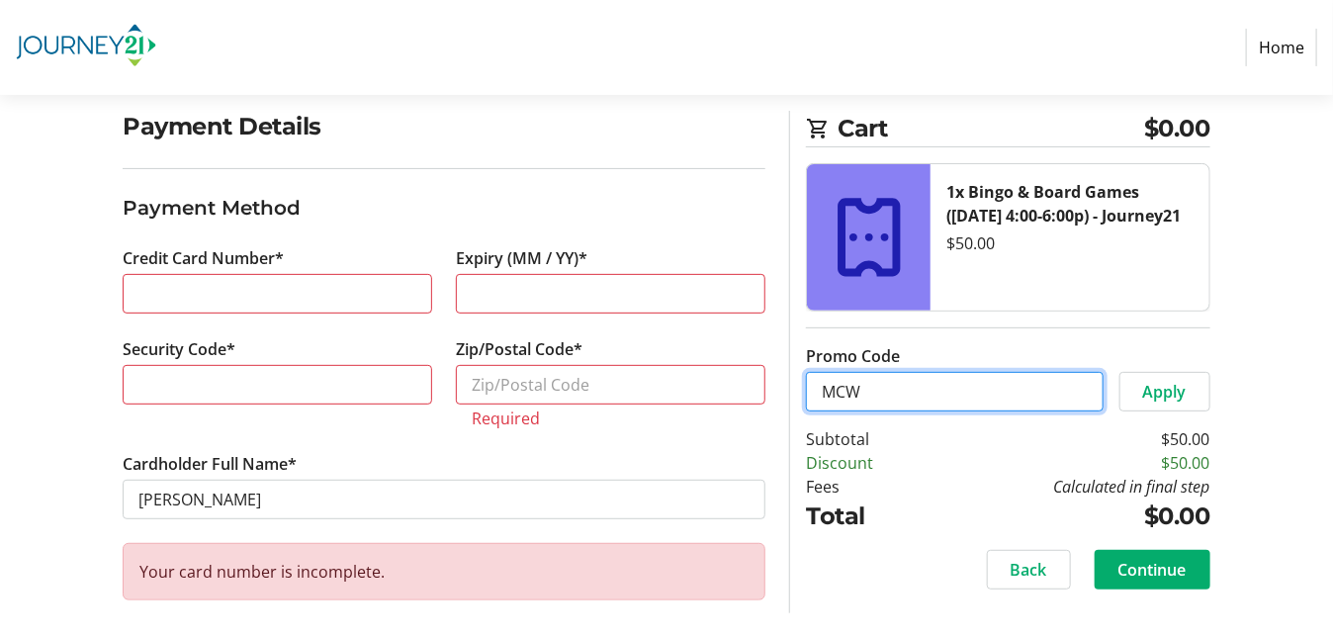
drag, startPoint x: 876, startPoint y: 390, endPoint x: 804, endPoint y: 385, distance: 72.4
click at [812, 388] on input "MCW" at bounding box center [954, 392] width 297 height 40
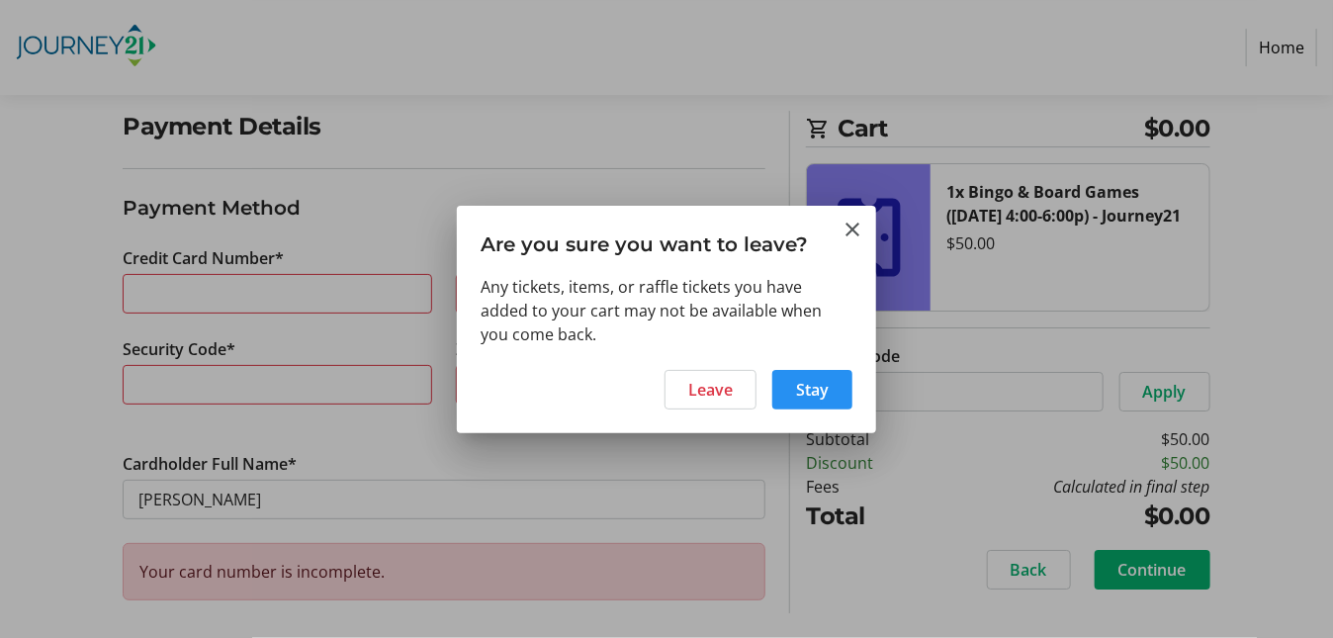
click at [800, 382] on span "Stay" at bounding box center [812, 390] width 33 height 24
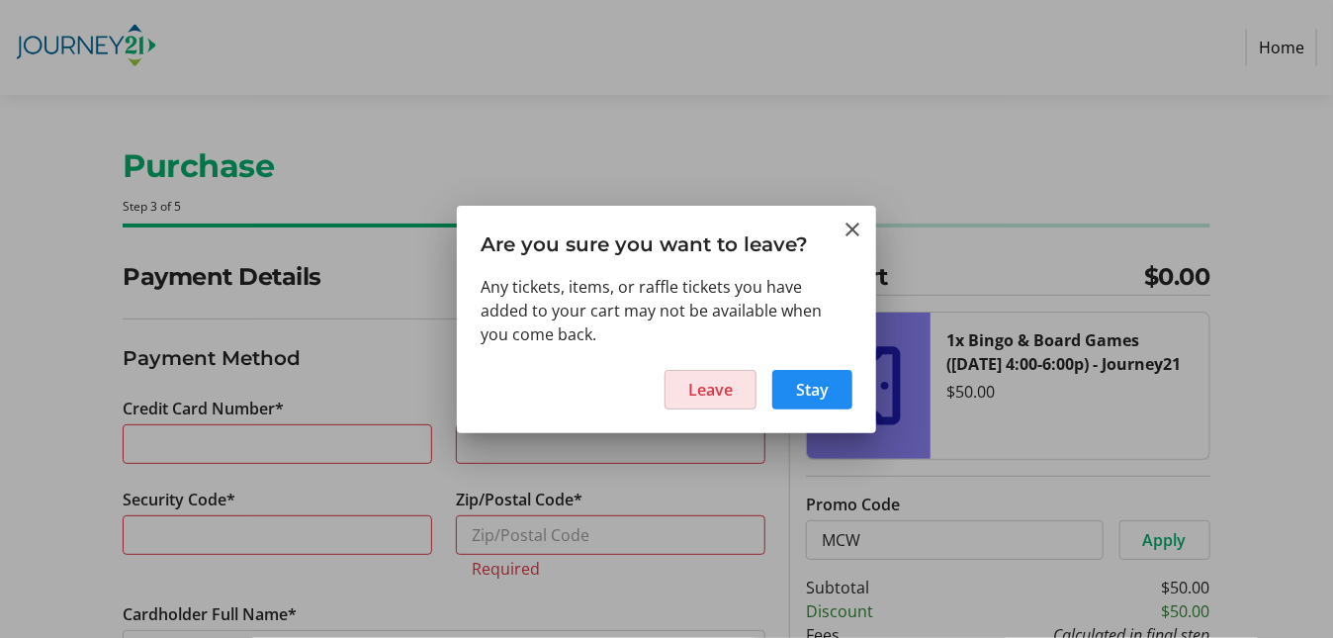
click at [728, 391] on span "Leave" at bounding box center [710, 390] width 45 height 24
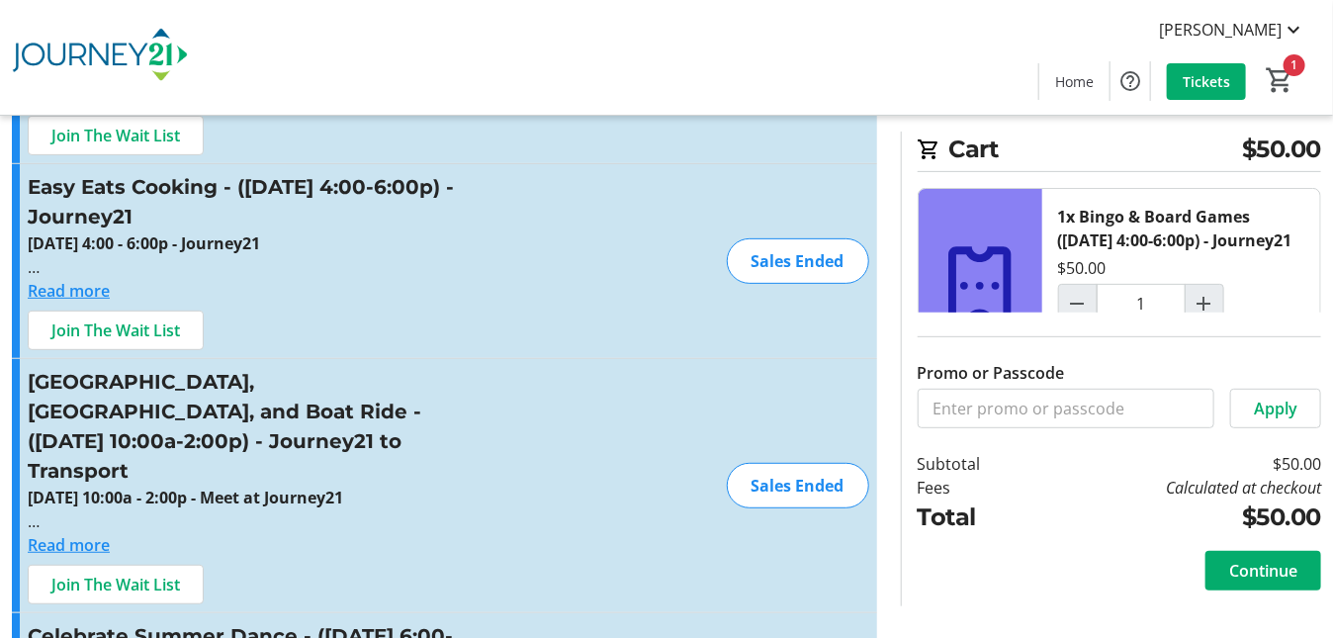
scroll to position [198, 0]
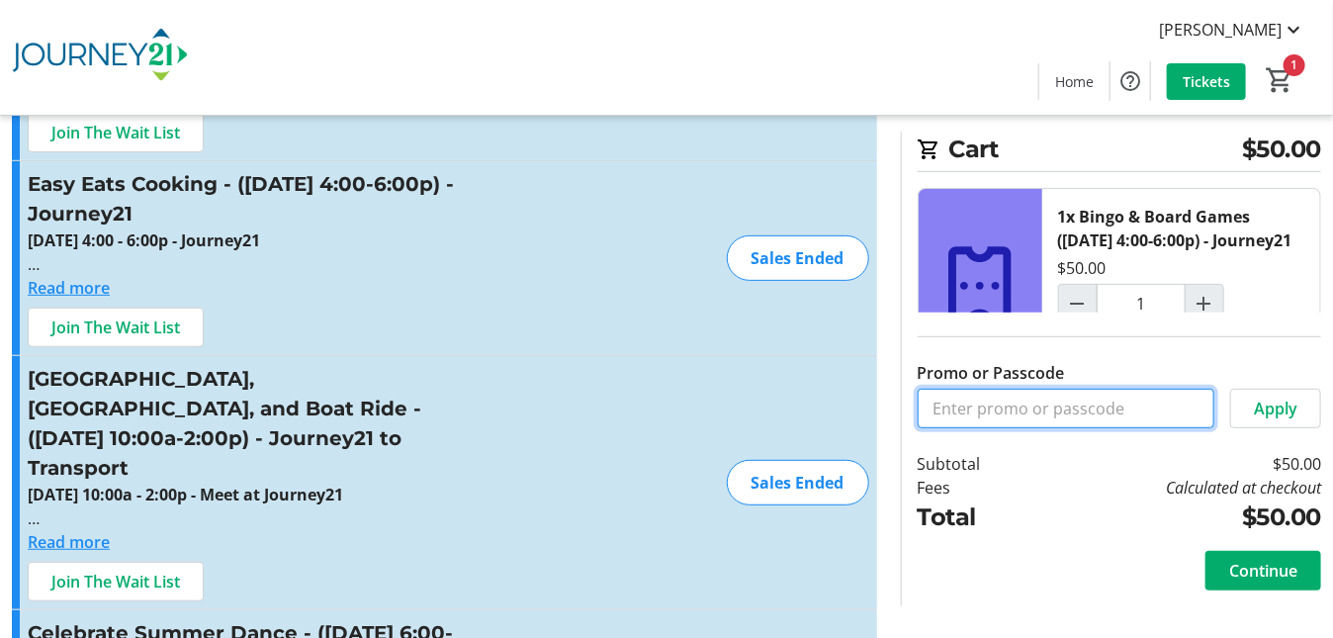
drag, startPoint x: 955, startPoint y: 393, endPoint x: 965, endPoint y: 402, distance: 14.1
click at [955, 396] on input "Promo or Passcode" at bounding box center [1066, 409] width 297 height 40
type input "mcw"
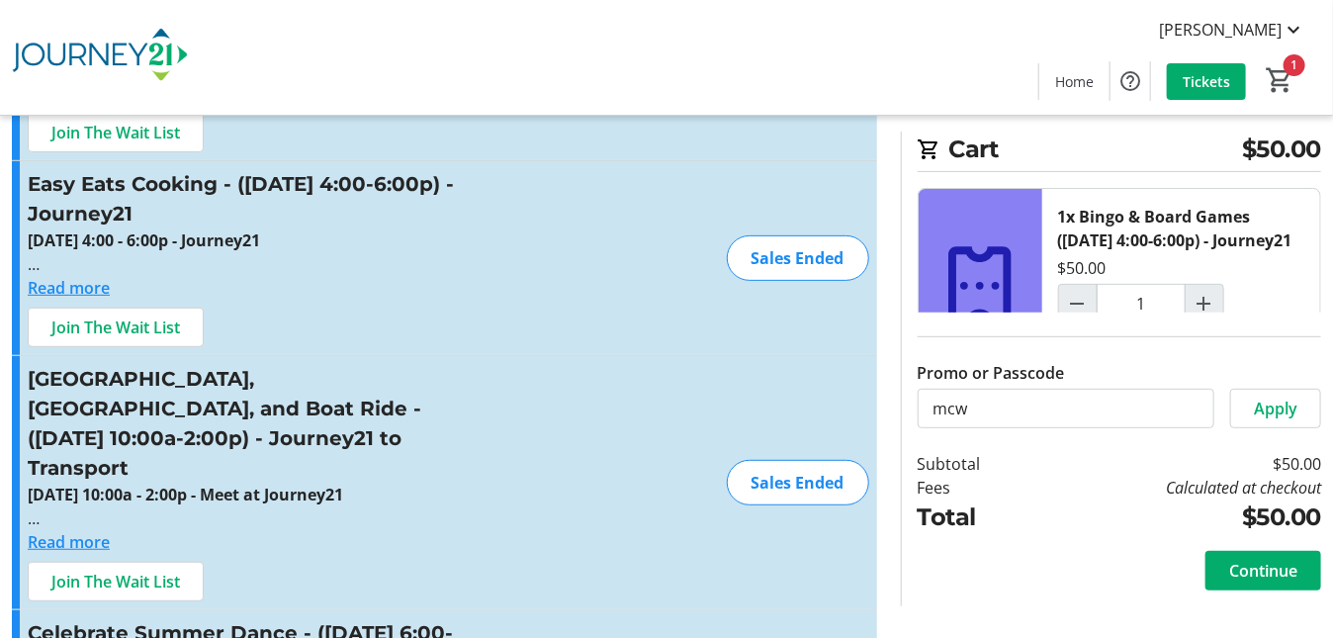
click at [1281, 410] on span "Apply" at bounding box center [1276, 409] width 44 height 24
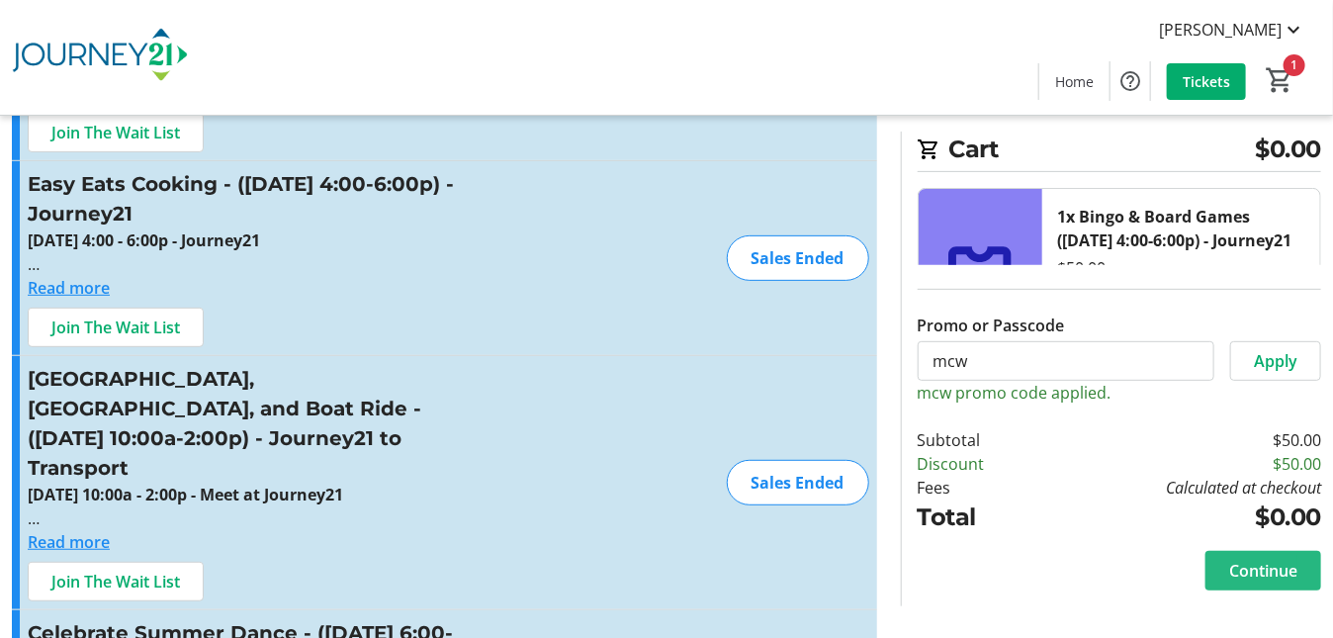
click at [1267, 569] on span "Continue" at bounding box center [1263, 571] width 68 height 24
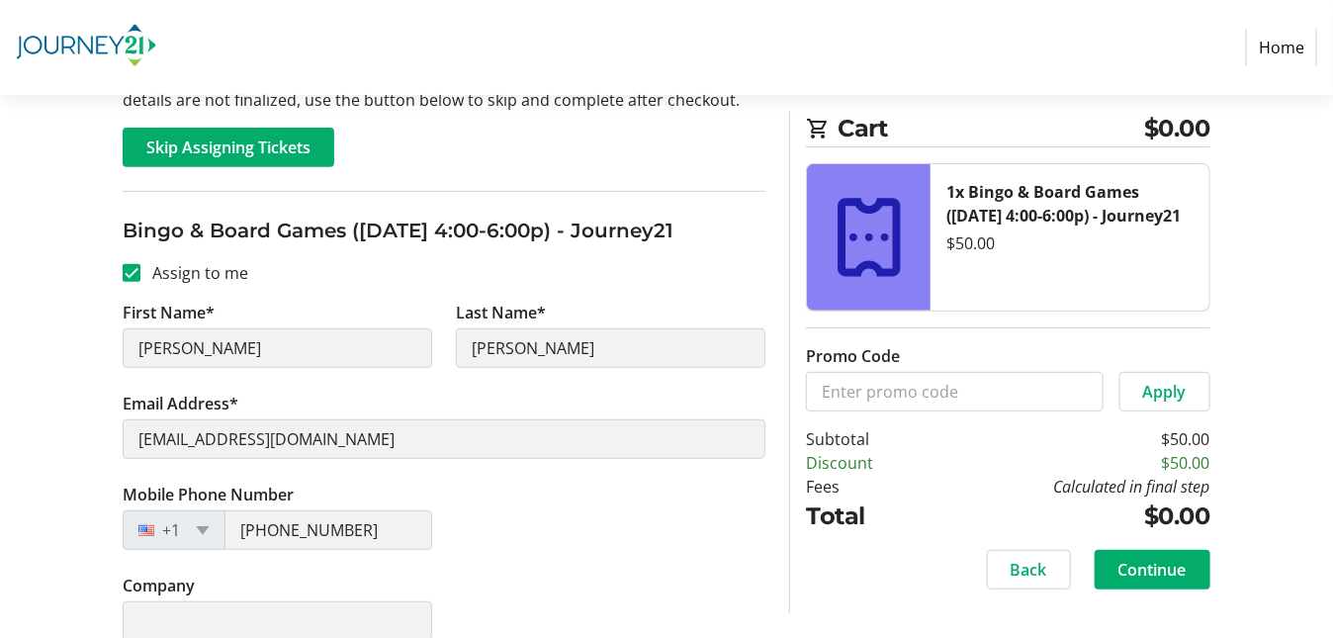
scroll to position [270, 0]
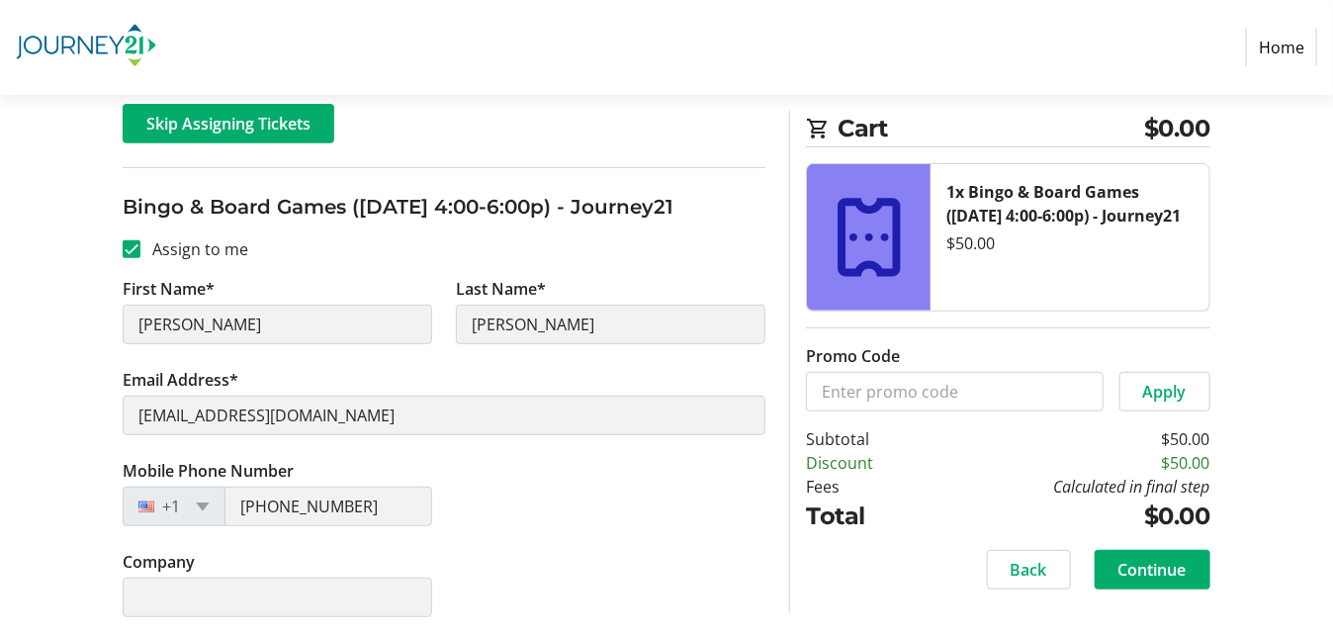
click at [1164, 576] on span "Continue" at bounding box center [1153, 570] width 68 height 24
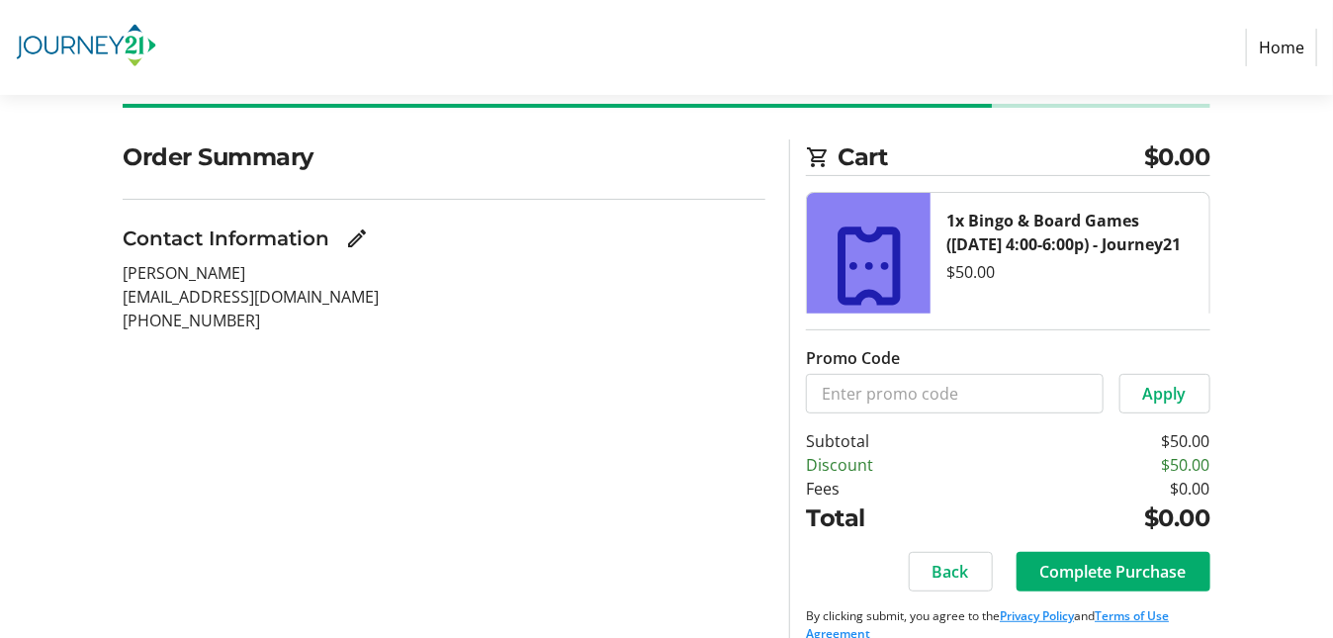
scroll to position [147, 0]
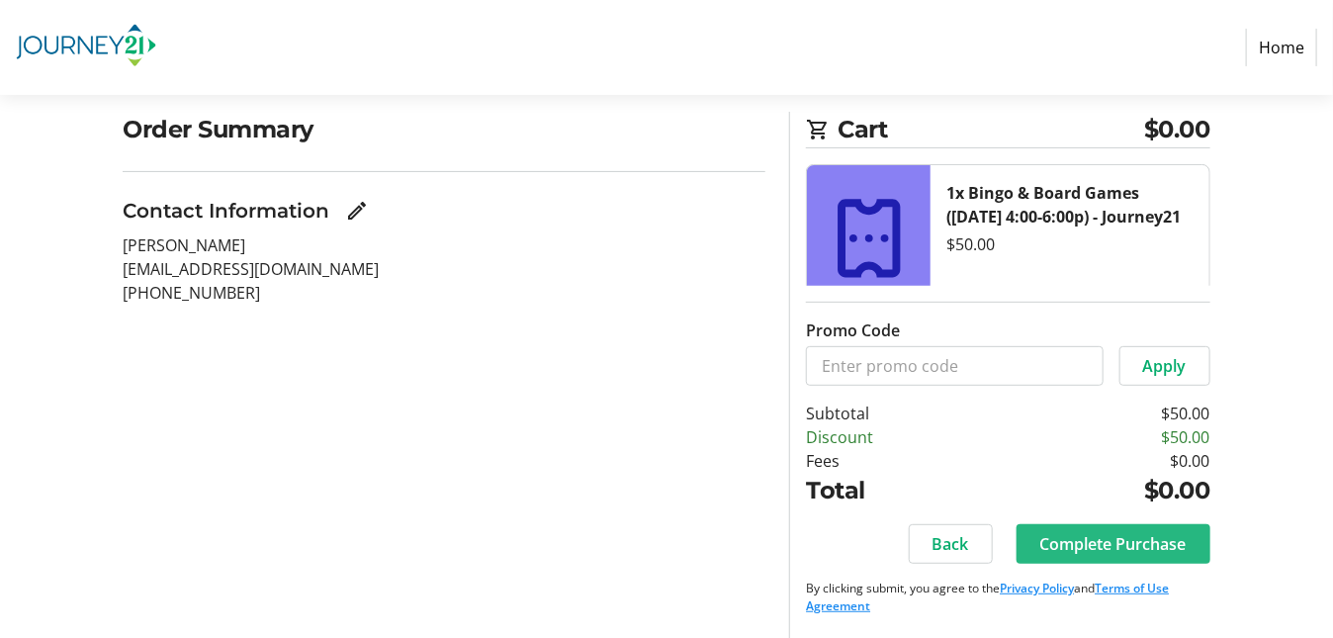
click at [1138, 542] on span "Complete Purchase" at bounding box center [1114, 544] width 146 height 24
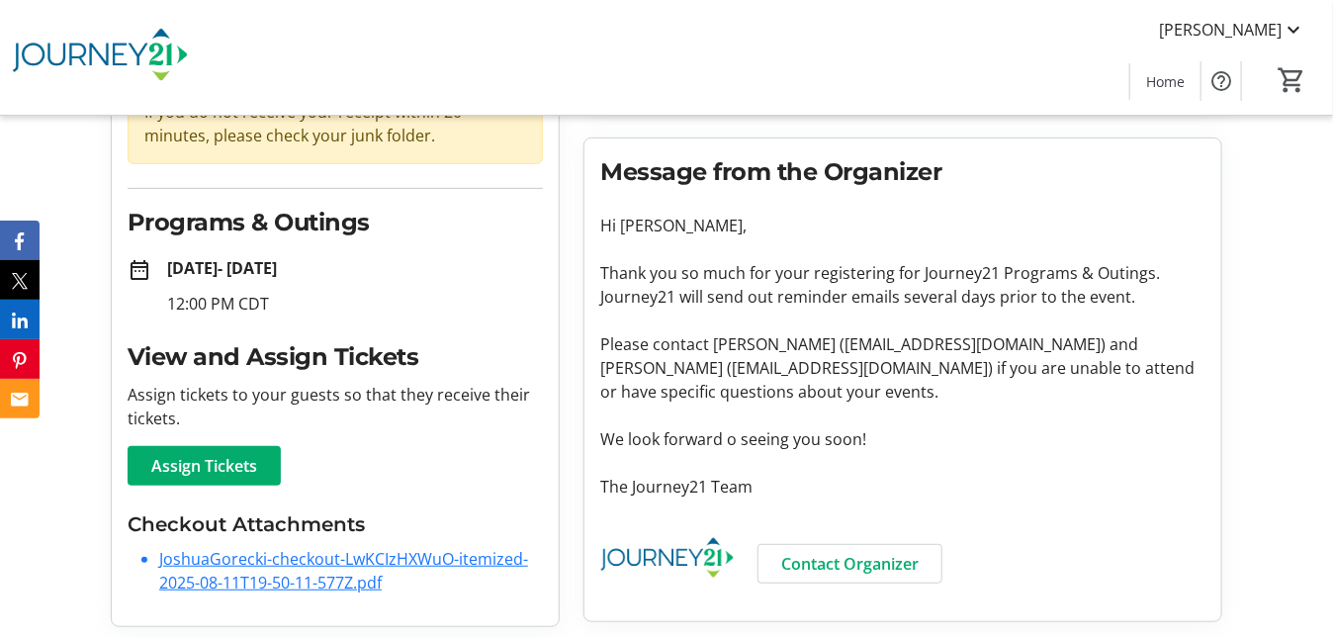
scroll to position [226, 0]
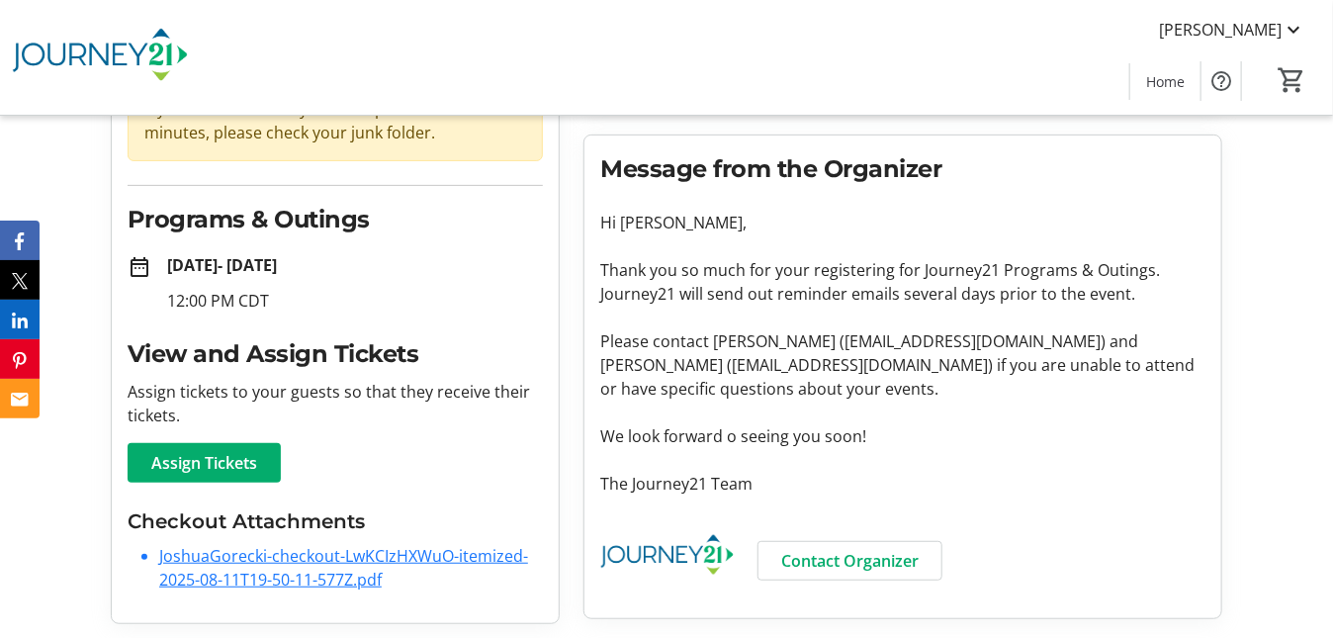
click at [132, 52] on img at bounding box center [100, 57] width 176 height 99
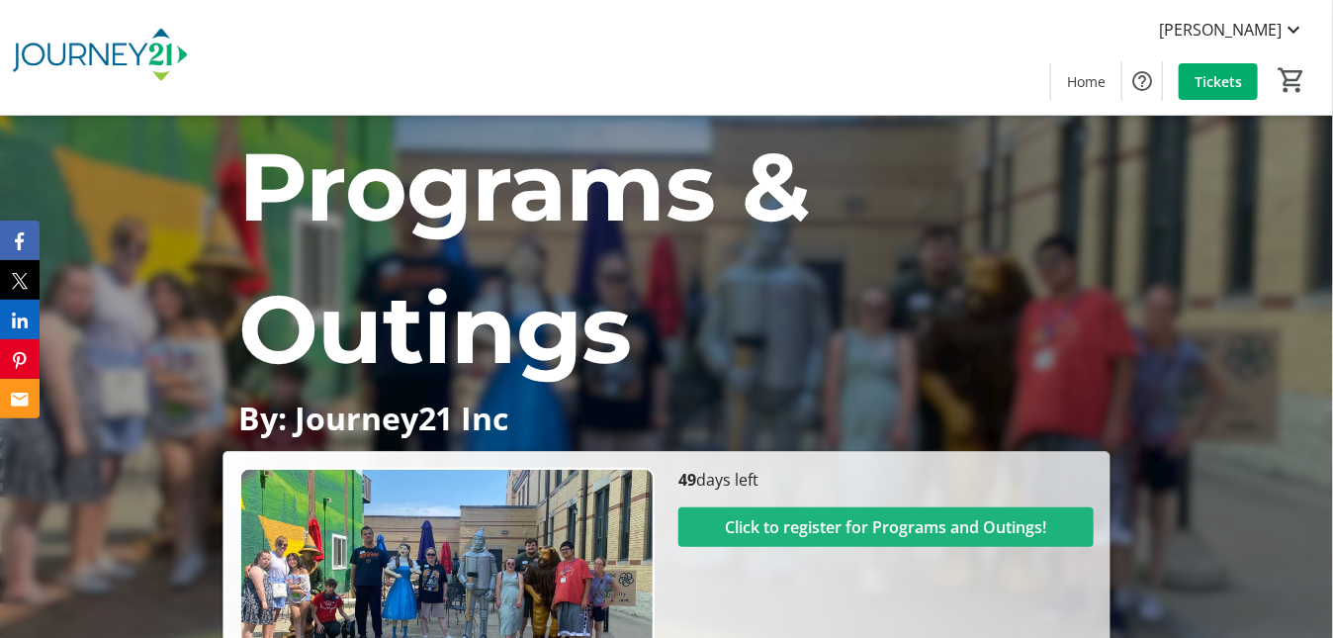
click at [917, 528] on span "Click to register for Programs and Outings!" at bounding box center [886, 527] width 321 height 24
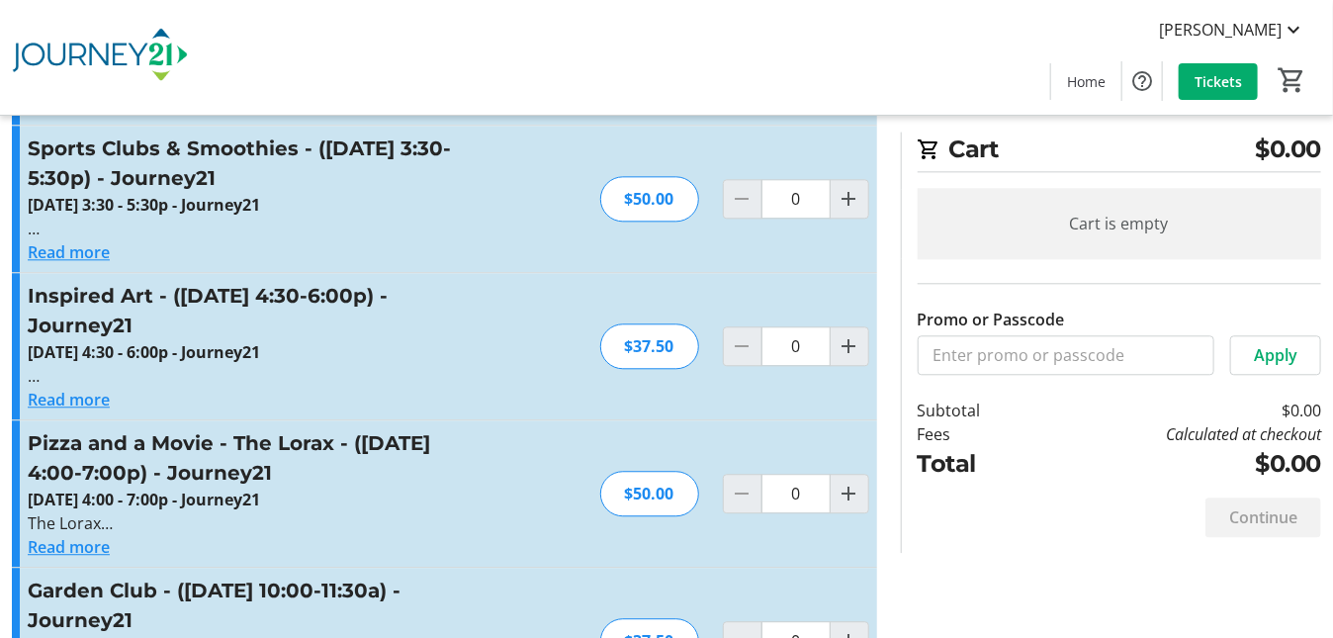
scroll to position [4946, 0]
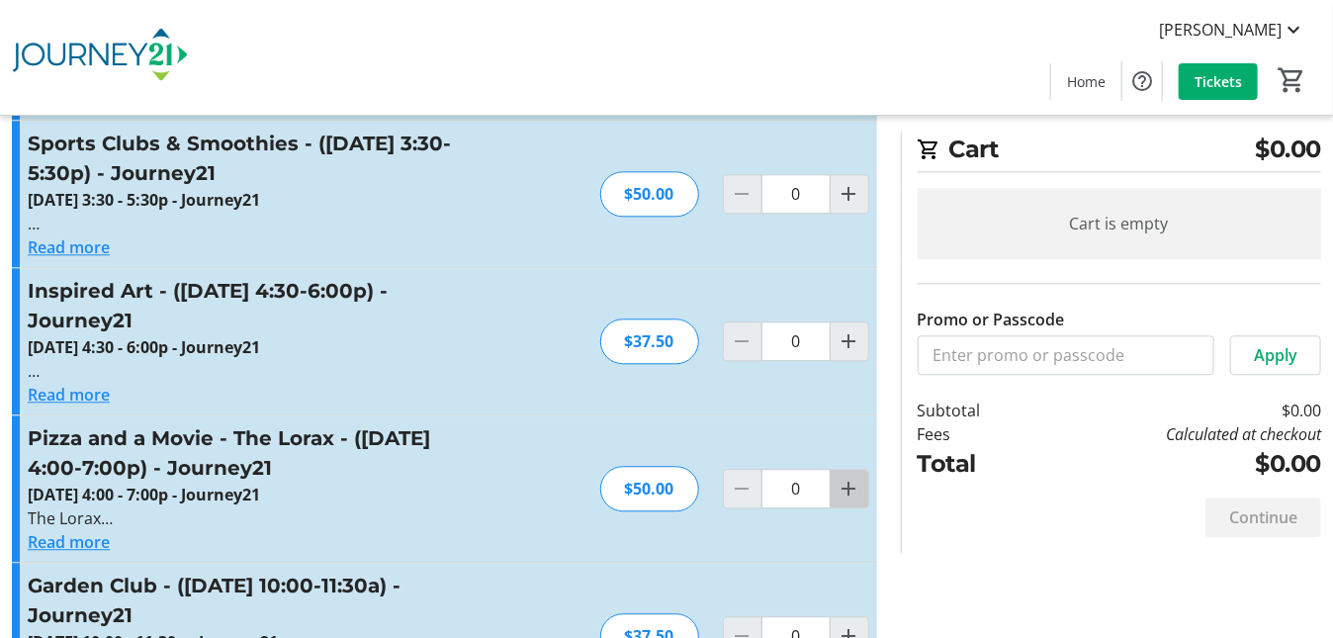
click at [853, 477] on mat-icon "Increment by one" at bounding box center [850, 489] width 24 height 24
type input "1"
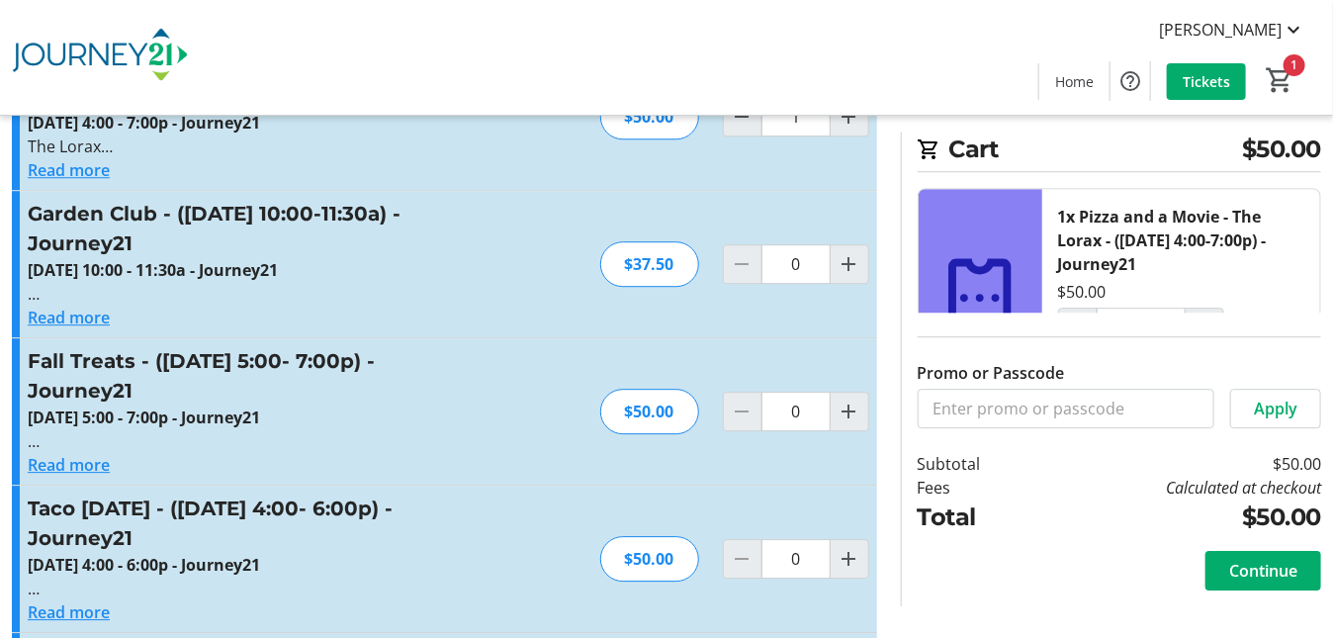
scroll to position [5284, 0]
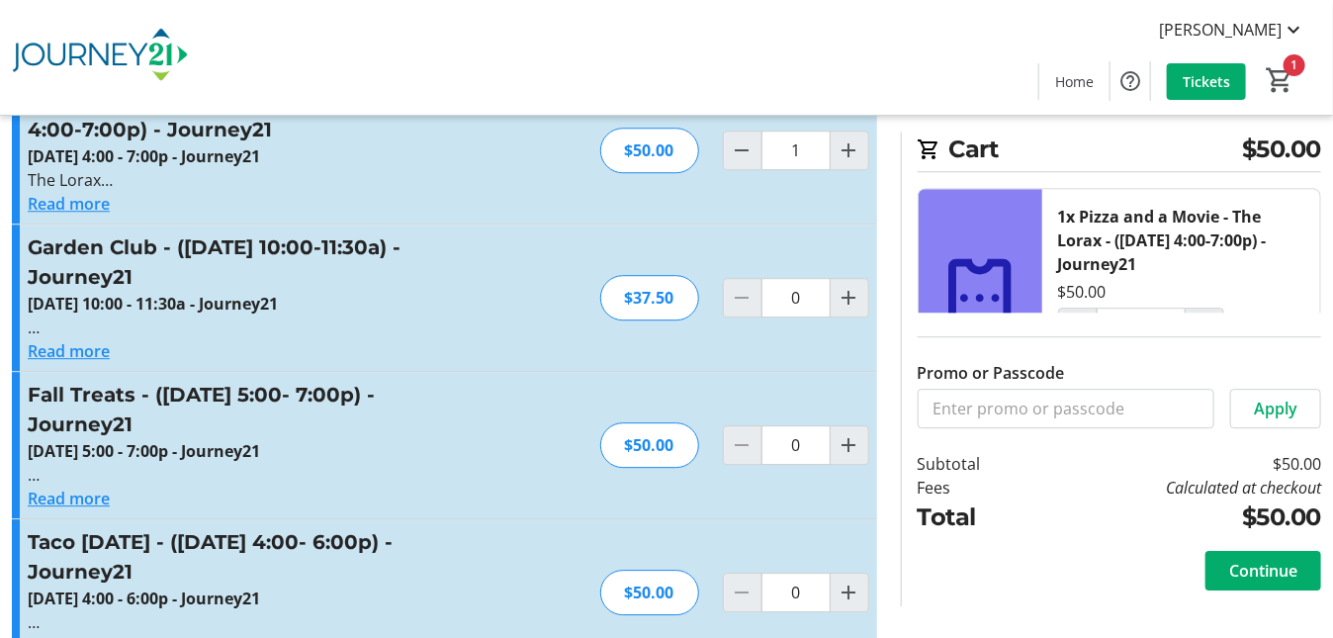
click at [62, 487] on button "Read more" at bounding box center [69, 499] width 82 height 24
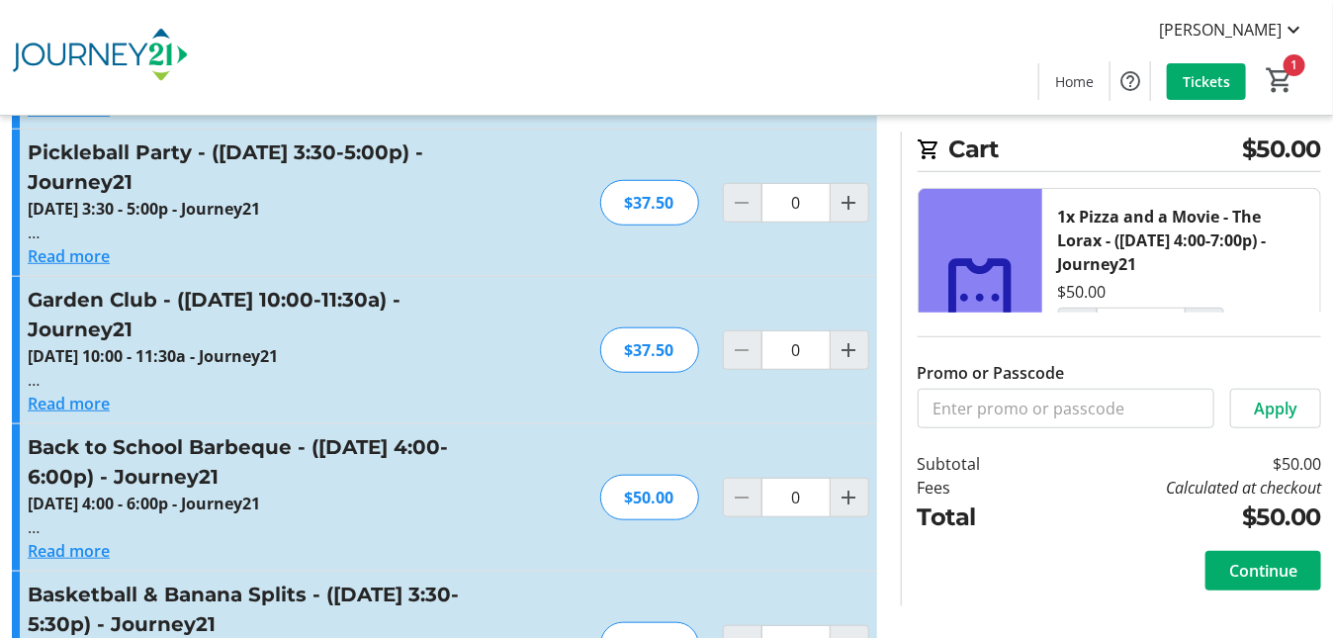
scroll to position [3503, 0]
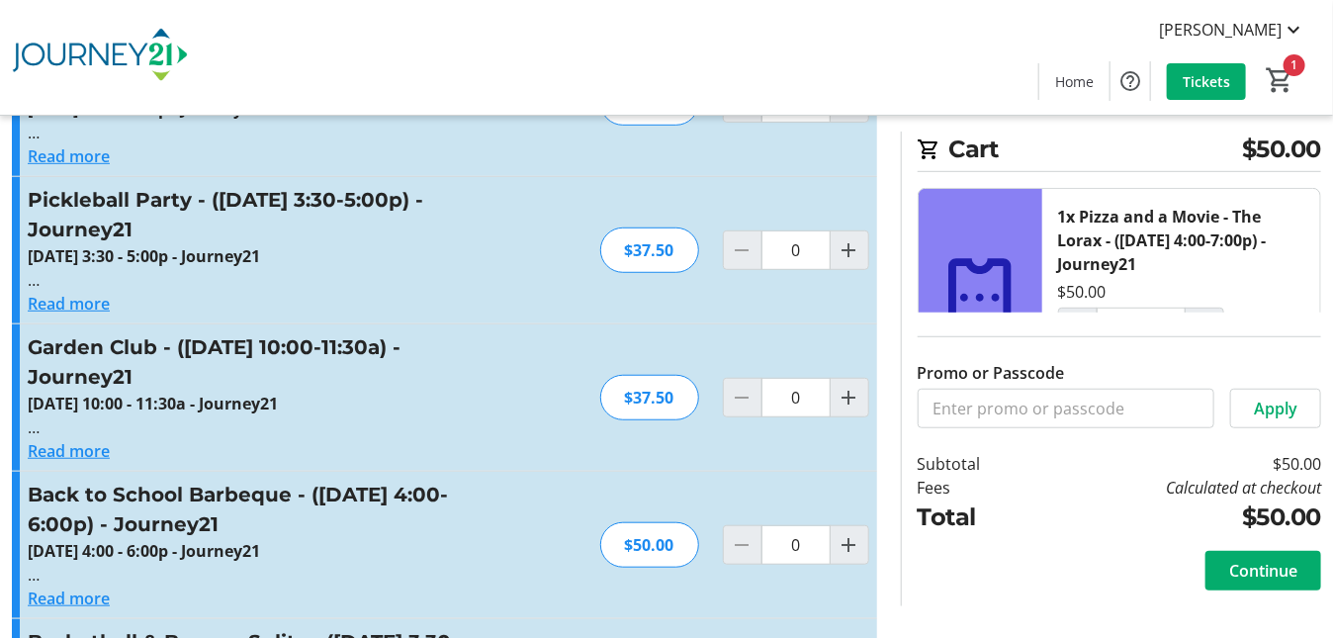
click at [91, 587] on button "Read more" at bounding box center [69, 599] width 82 height 24
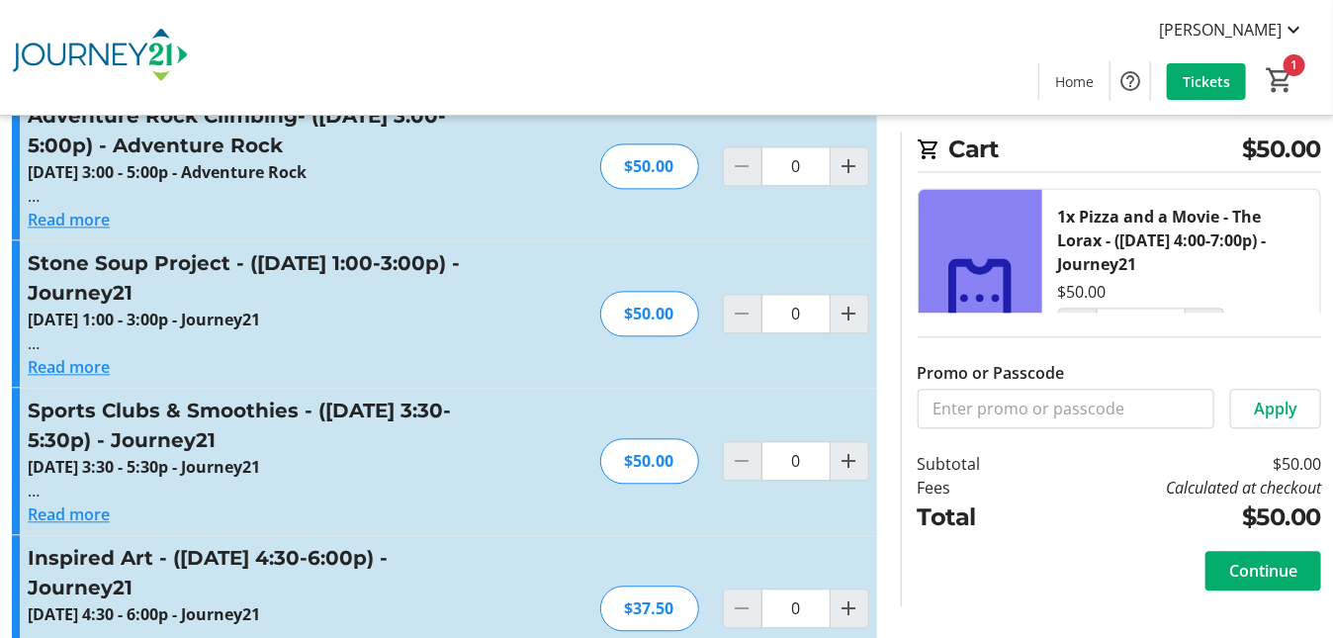
scroll to position [4987, 0]
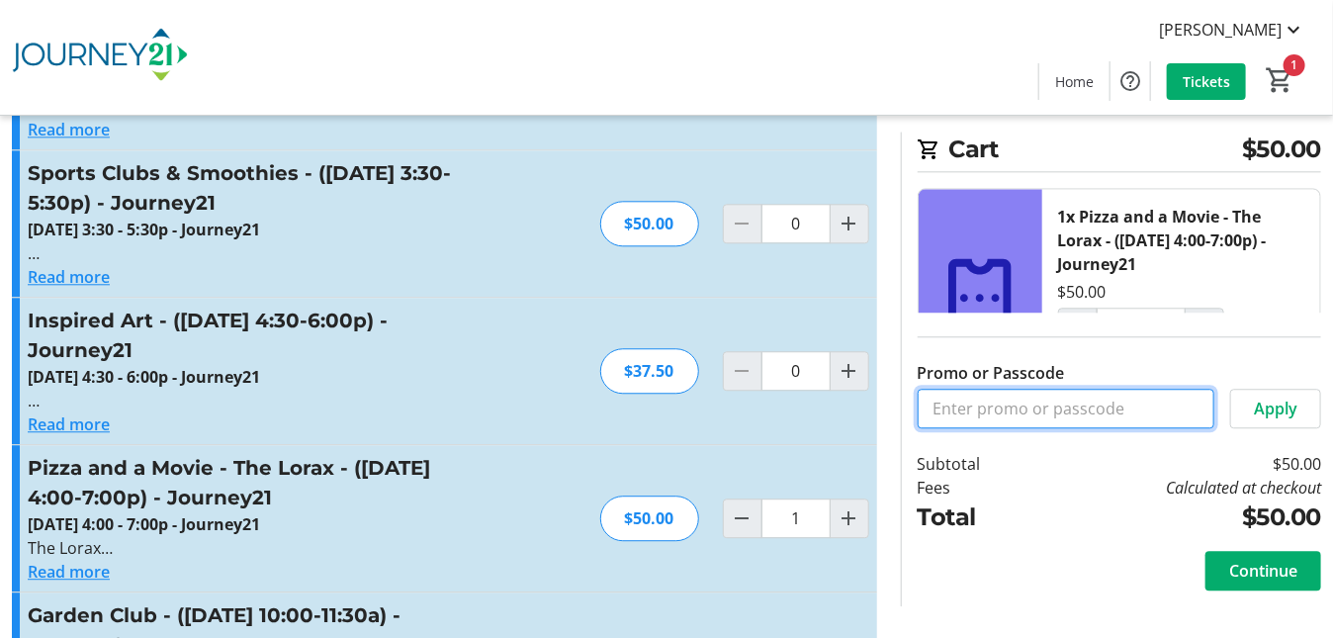
click at [965, 409] on input "Promo or Passcode" at bounding box center [1066, 409] width 297 height 40
type input "mcw"
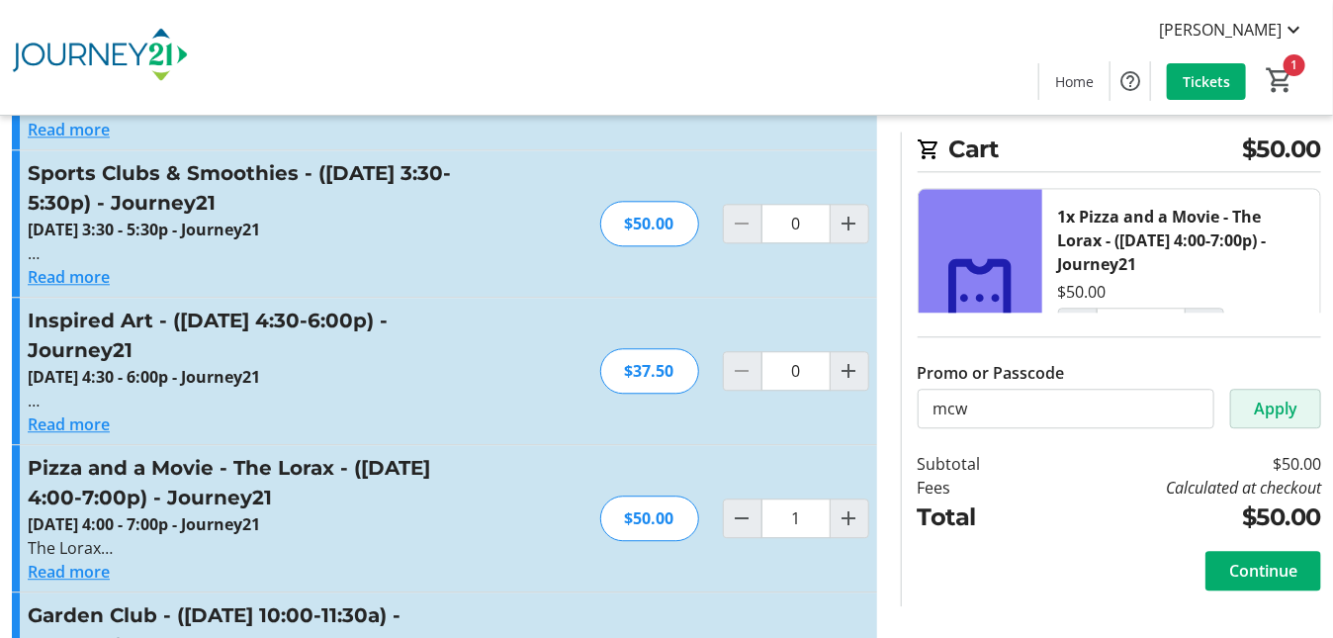
click at [1285, 407] on span "Apply" at bounding box center [1276, 409] width 44 height 24
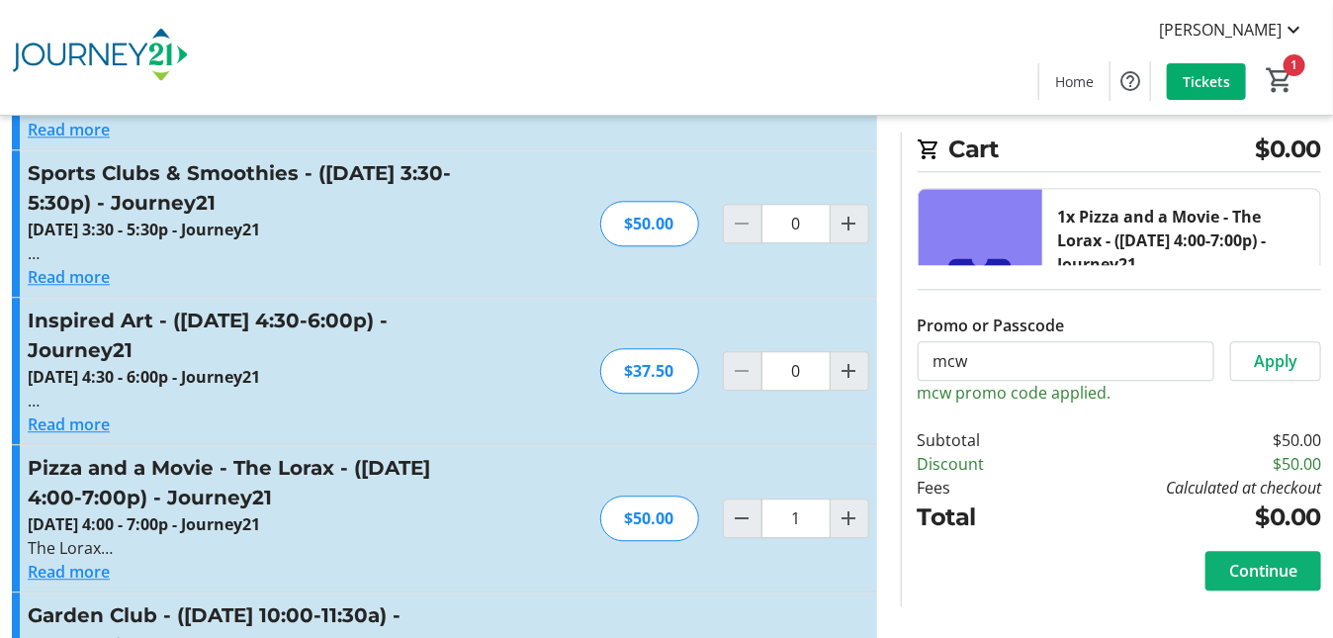
click at [1256, 571] on span "Continue" at bounding box center [1263, 571] width 68 height 24
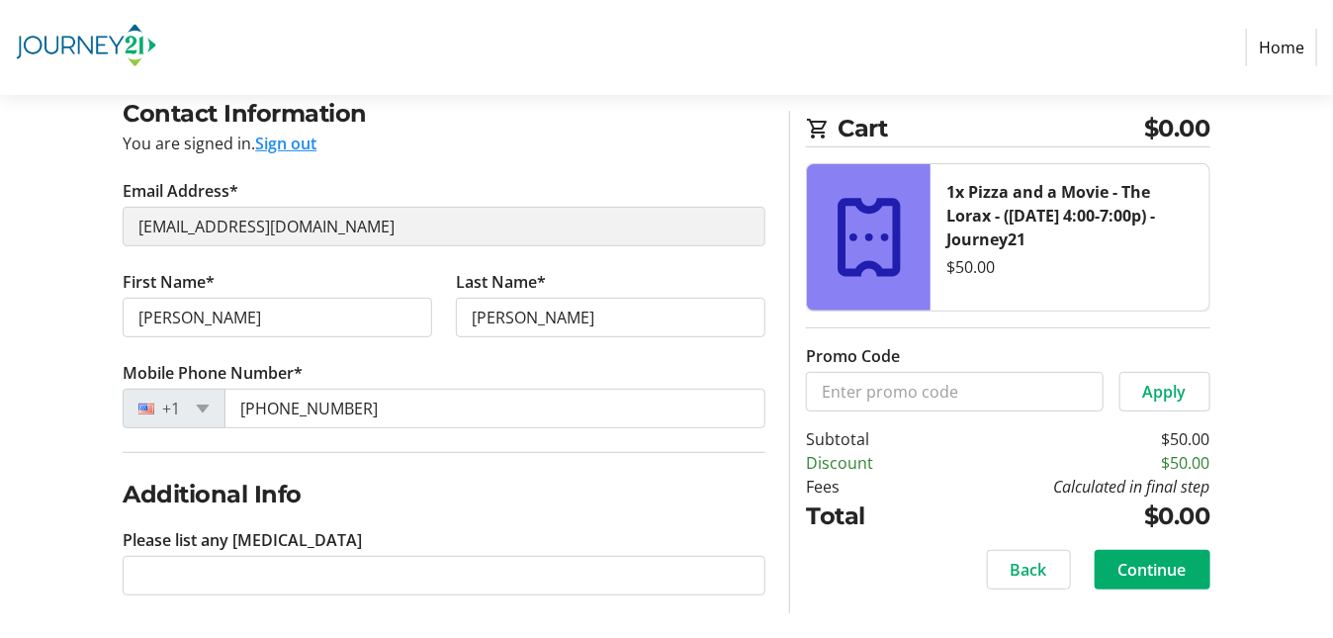
scroll to position [166, 0]
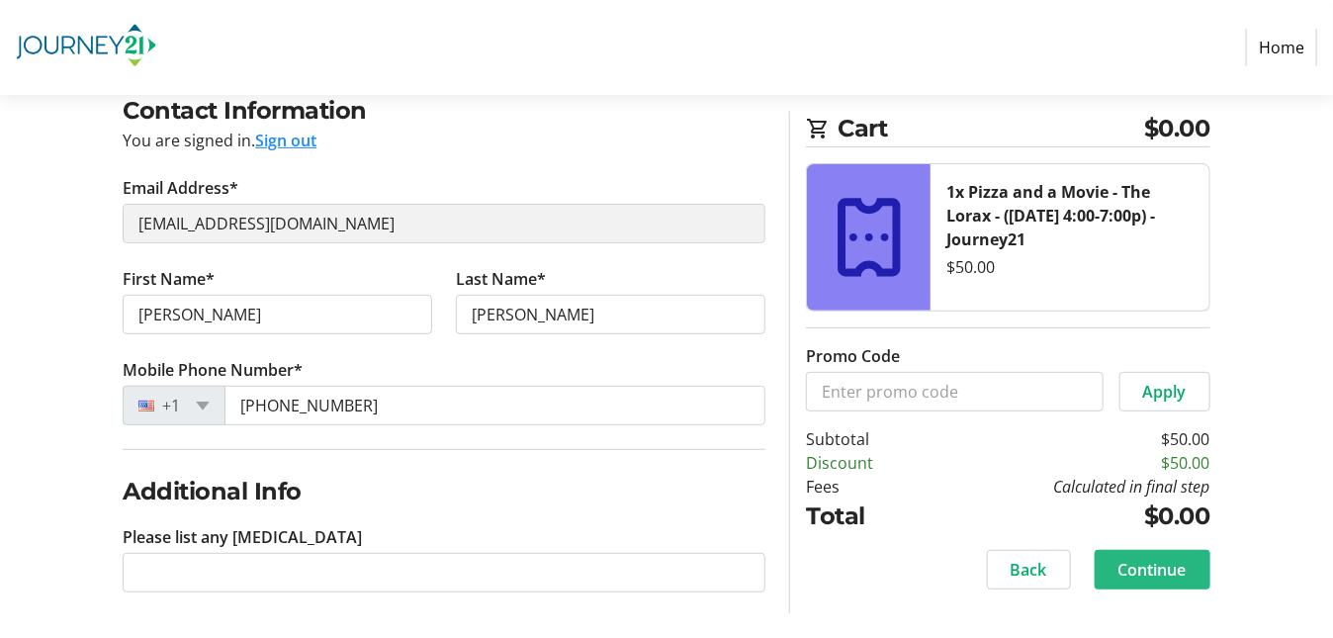
click at [1158, 565] on span "Continue" at bounding box center [1153, 570] width 68 height 24
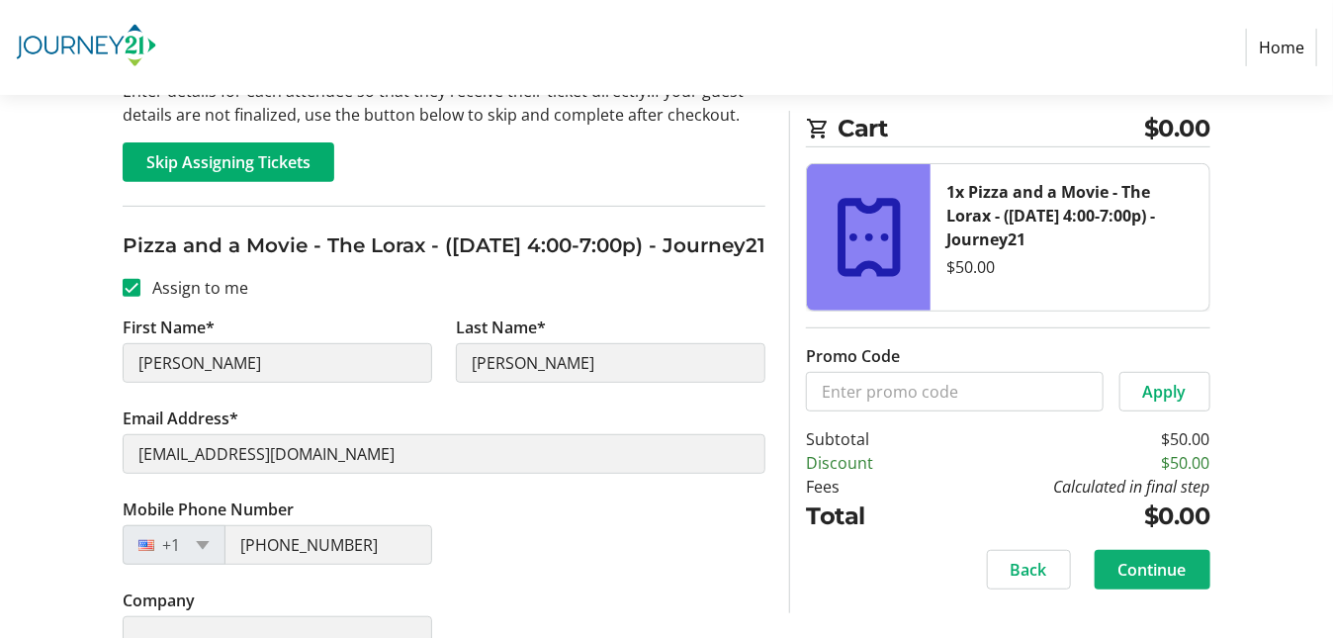
scroll to position [301, 0]
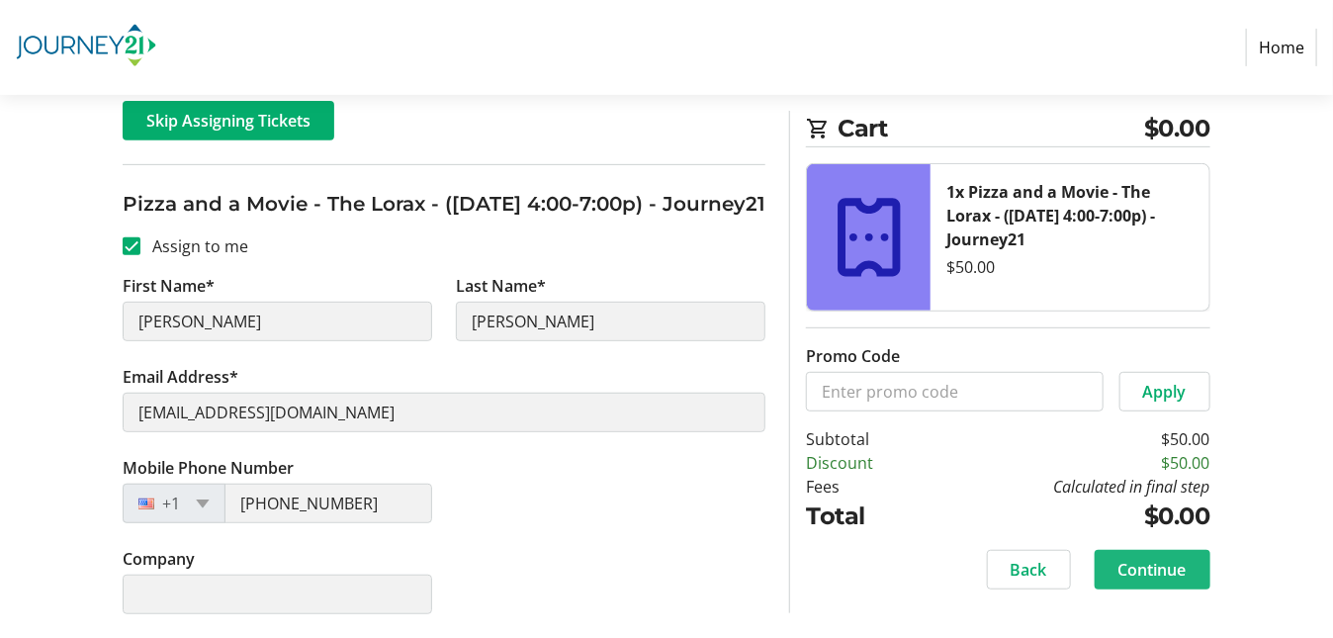
click at [1159, 569] on span "Continue" at bounding box center [1153, 570] width 68 height 24
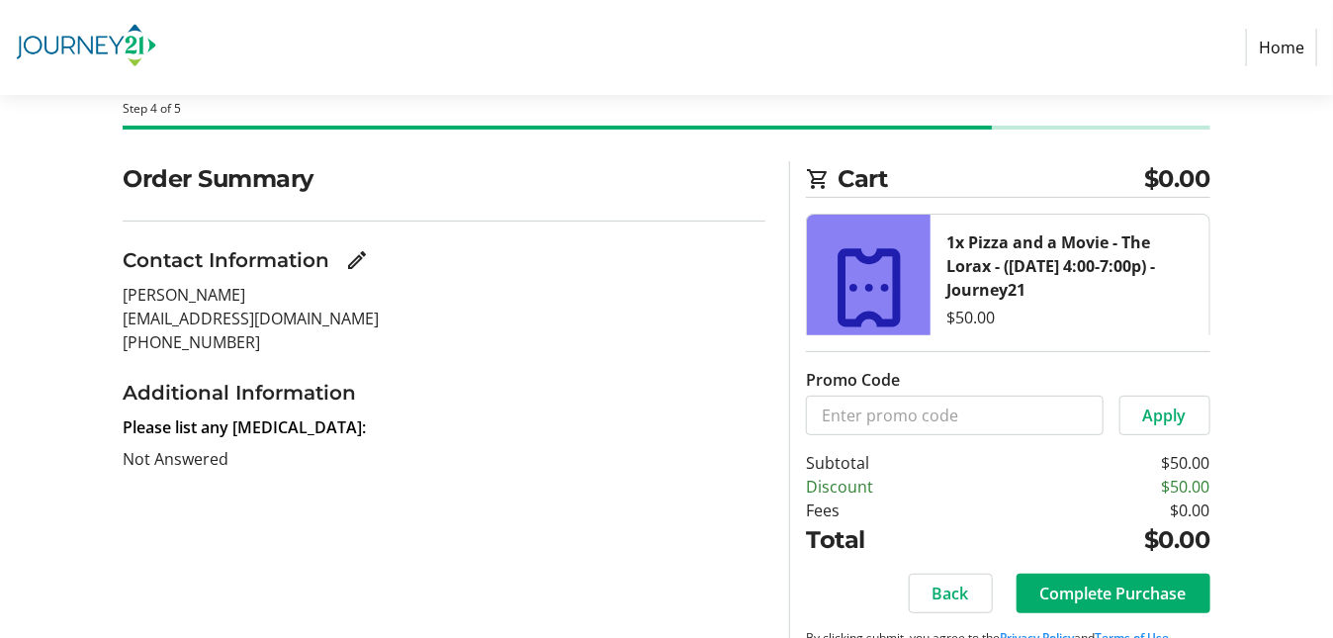
scroll to position [147, 0]
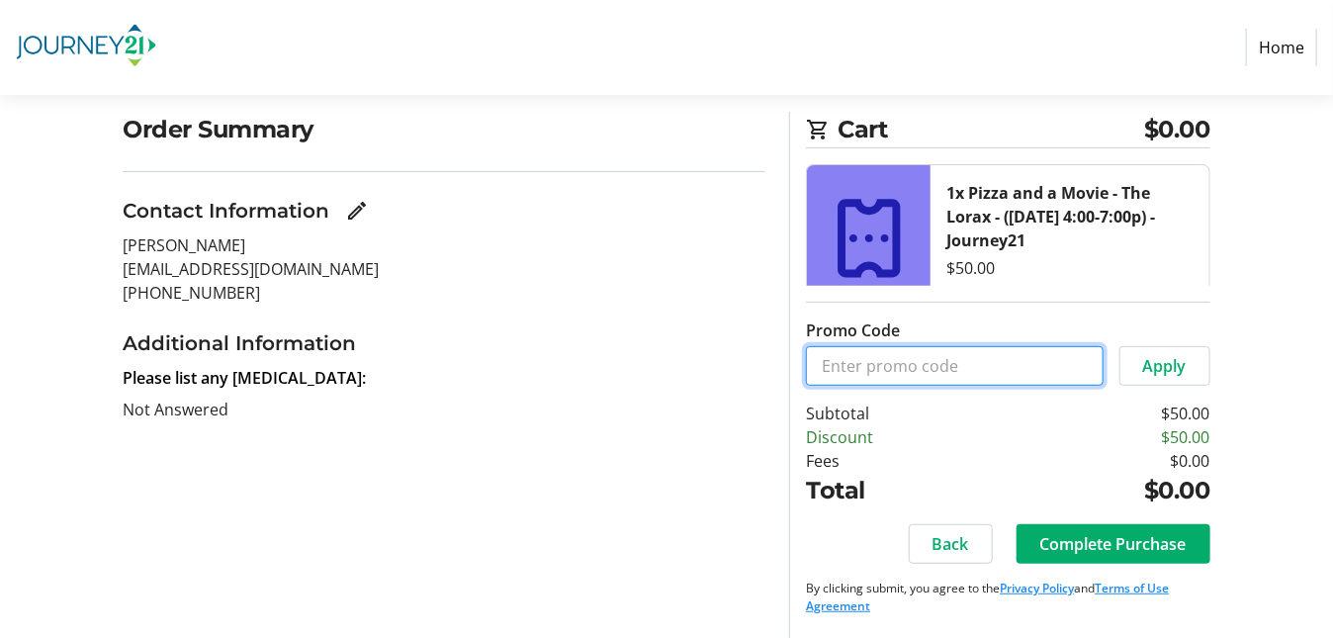
click at [842, 362] on input "Promo Code" at bounding box center [954, 366] width 297 height 40
type input "mcw"
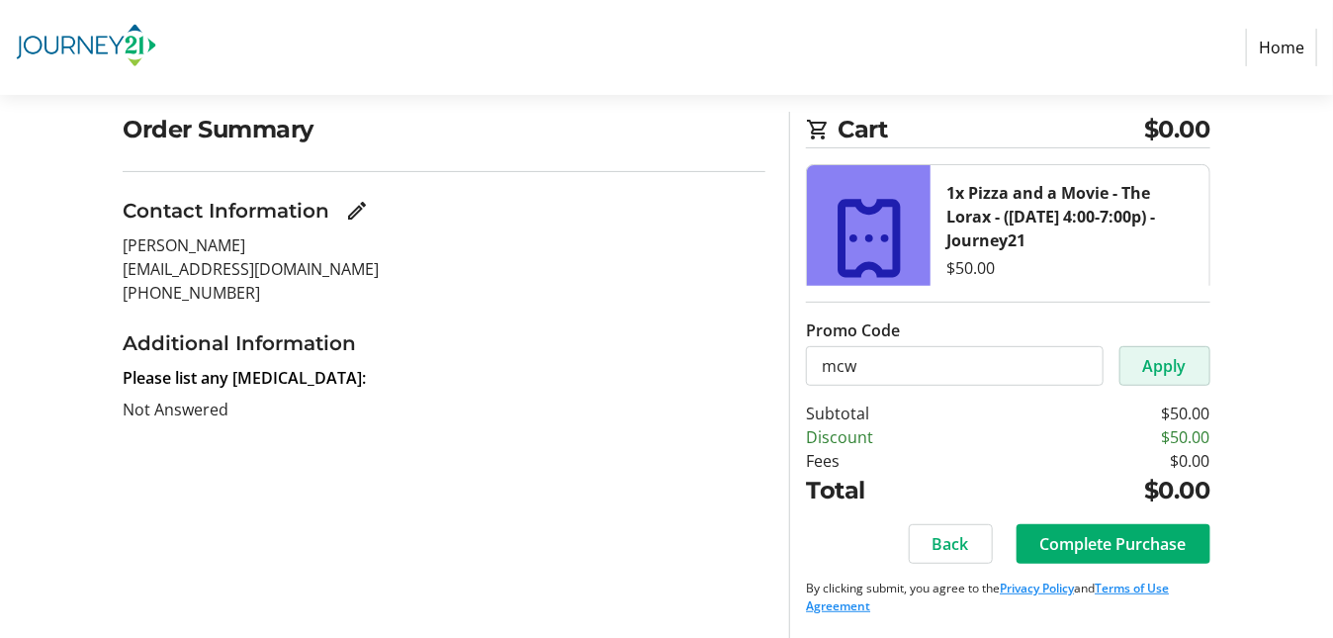
click at [1181, 364] on span "Apply" at bounding box center [1165, 366] width 44 height 24
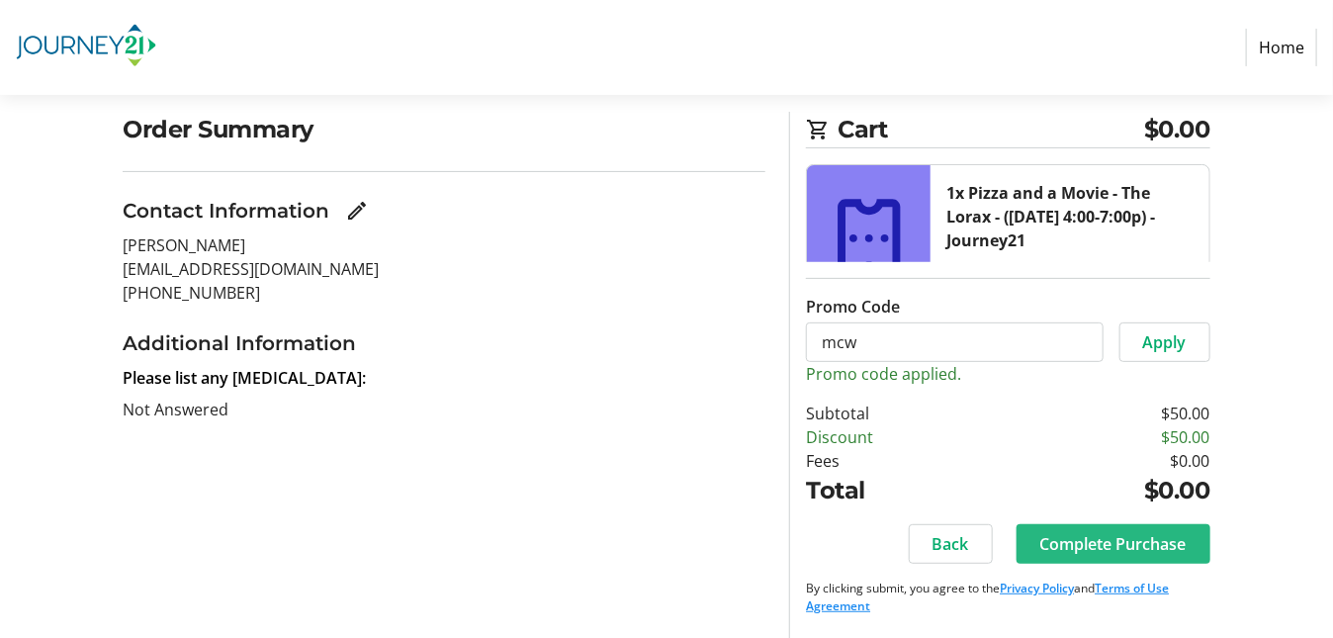
click at [1113, 535] on span "Complete Purchase" at bounding box center [1114, 544] width 146 height 24
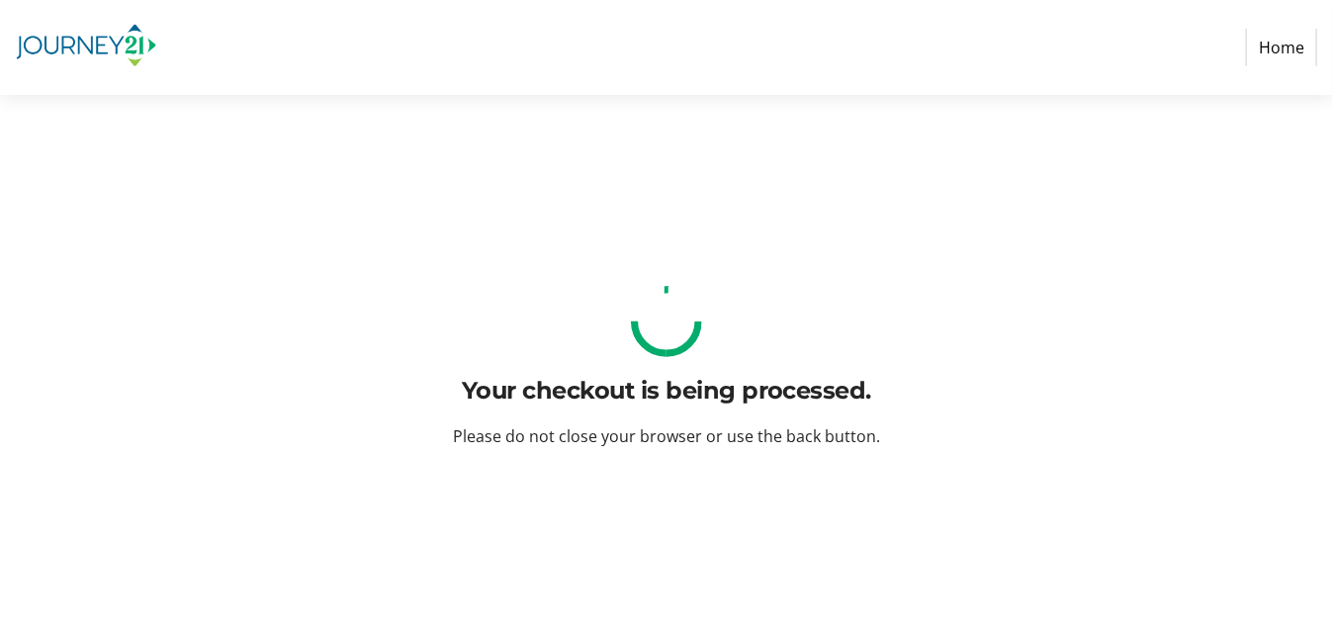
scroll to position [0, 0]
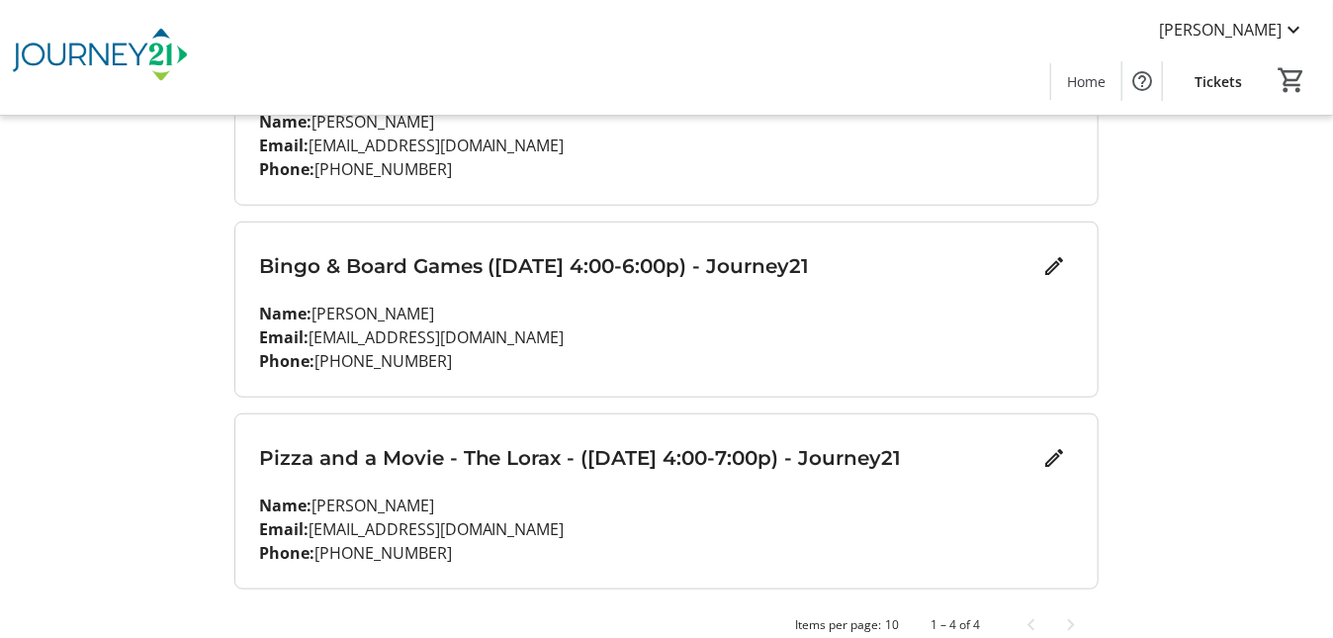
scroll to position [574, 0]
